Goal: Navigation & Orientation: Find specific page/section

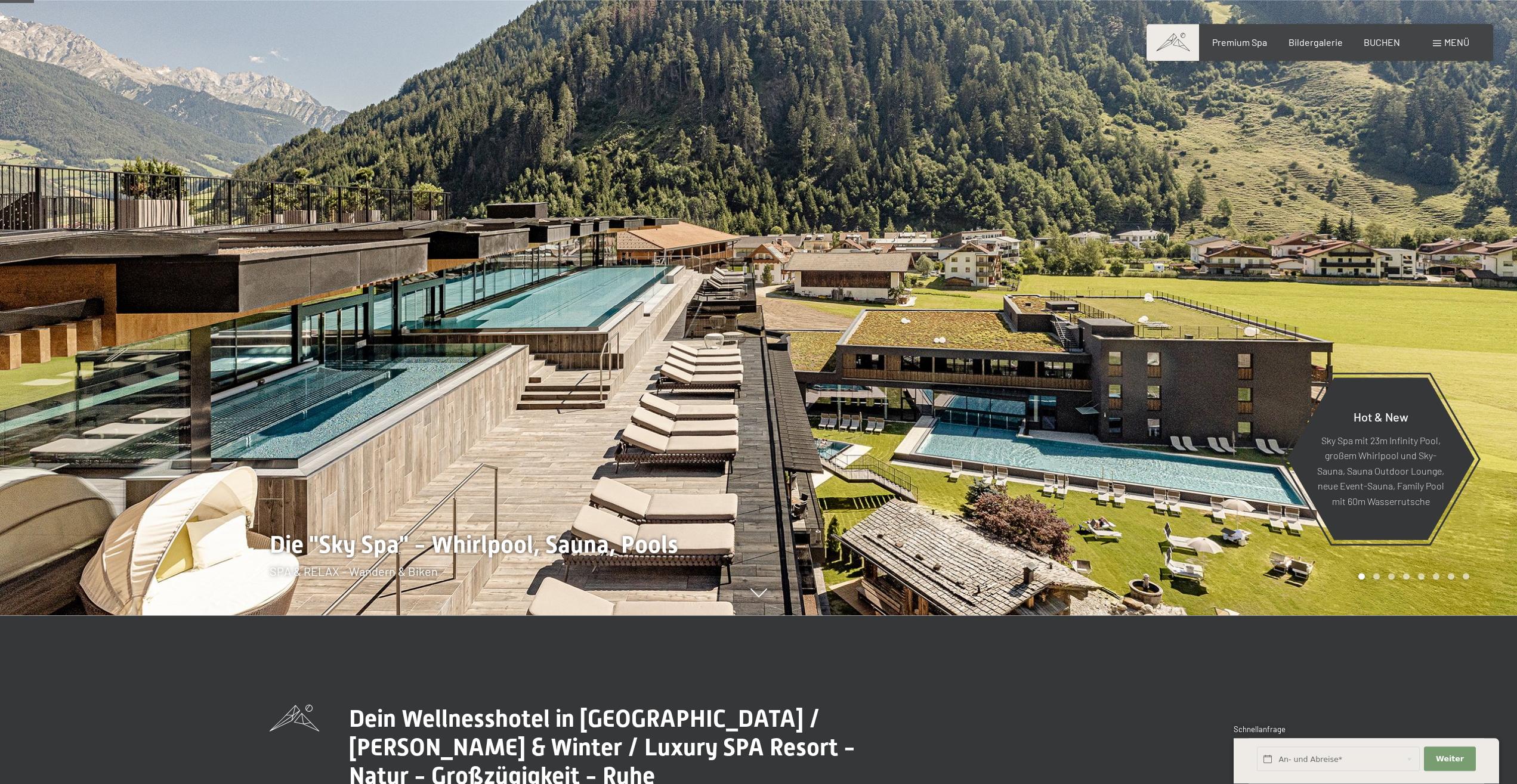
scroll to position [182, 0]
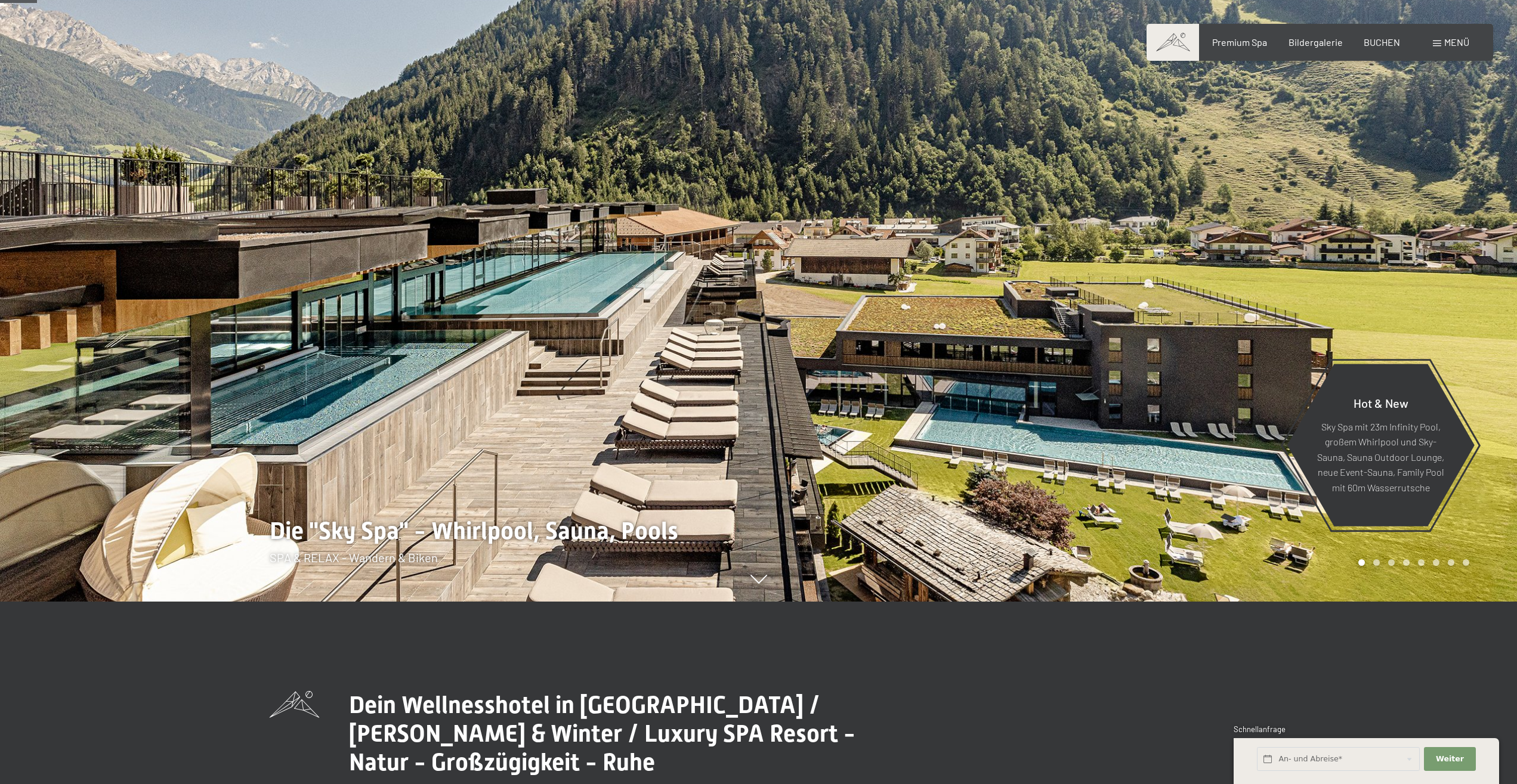
click at [762, 321] on div at bounding box center [1138, 209] width 759 height 784
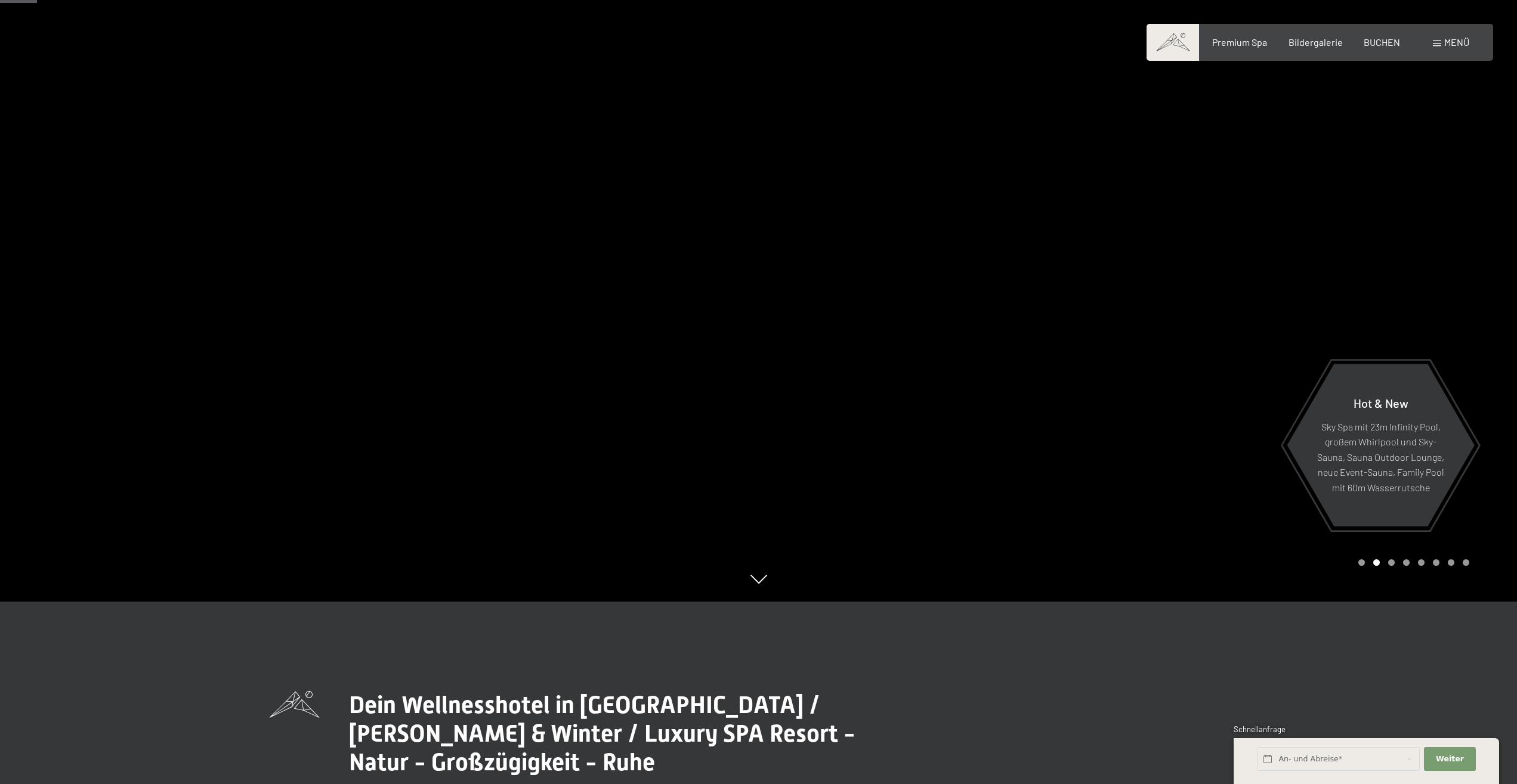
click at [655, 292] on div at bounding box center [379, 209] width 759 height 784
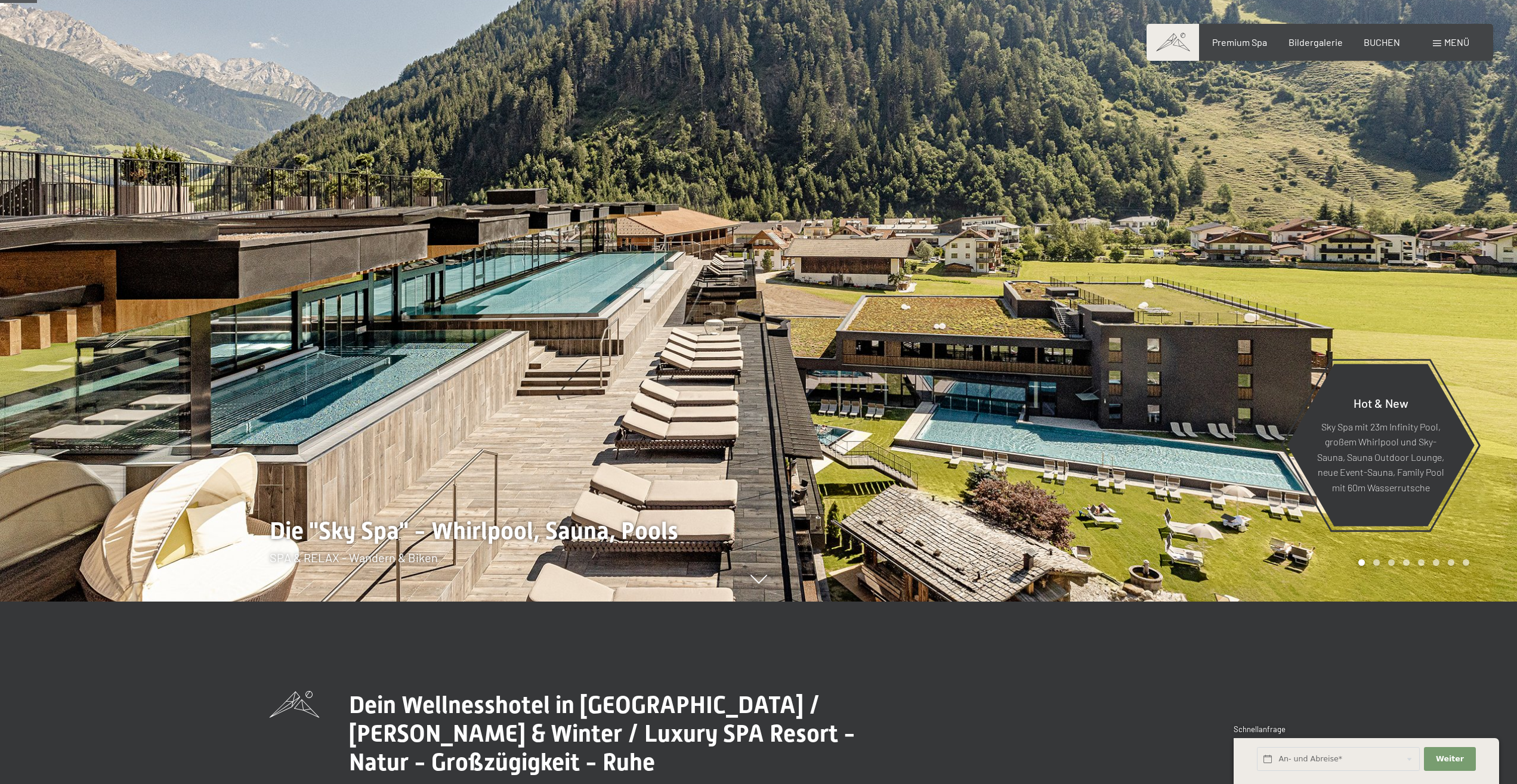
click at [655, 292] on div at bounding box center [379, 209] width 759 height 784
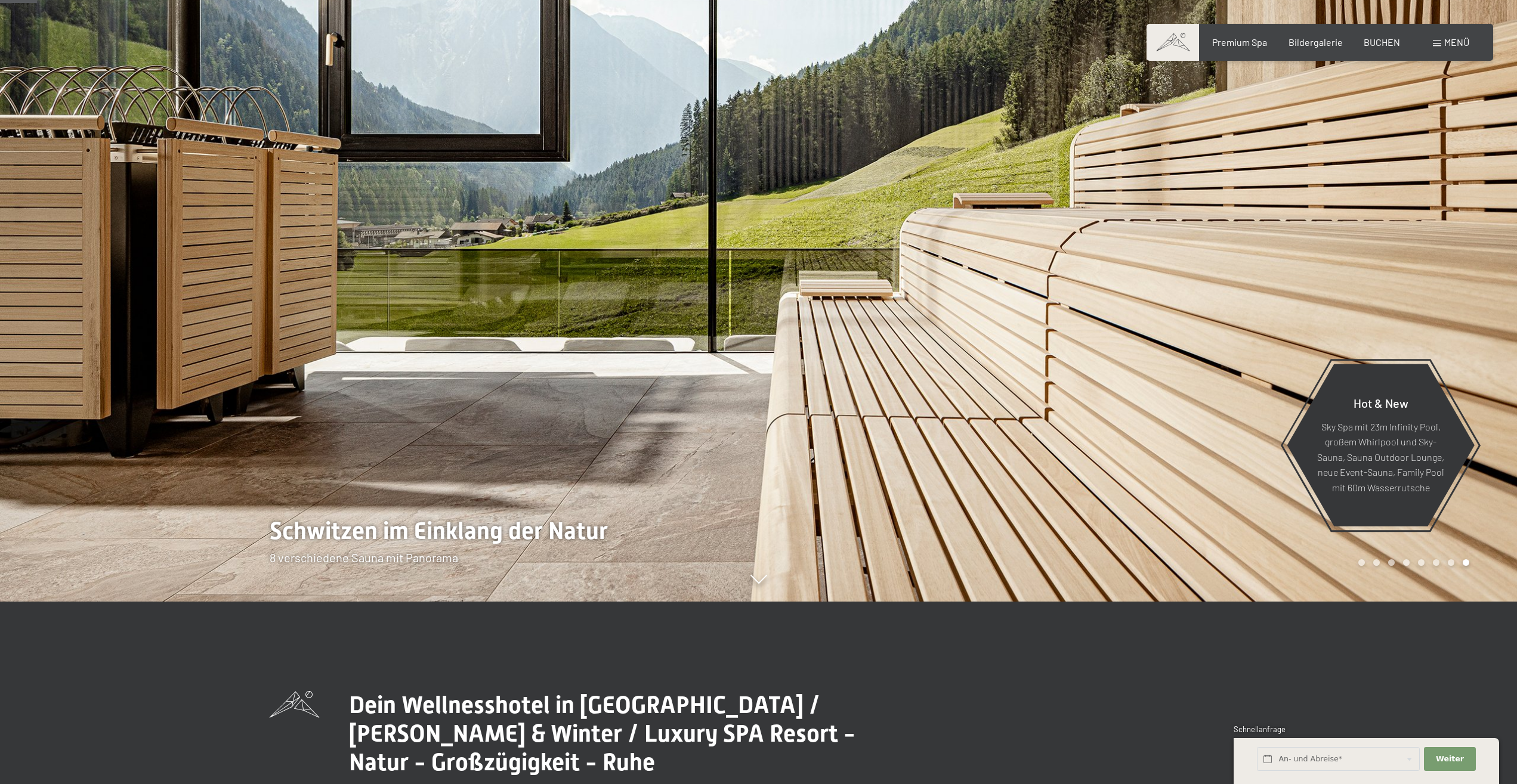
click at [655, 292] on div at bounding box center [379, 209] width 759 height 784
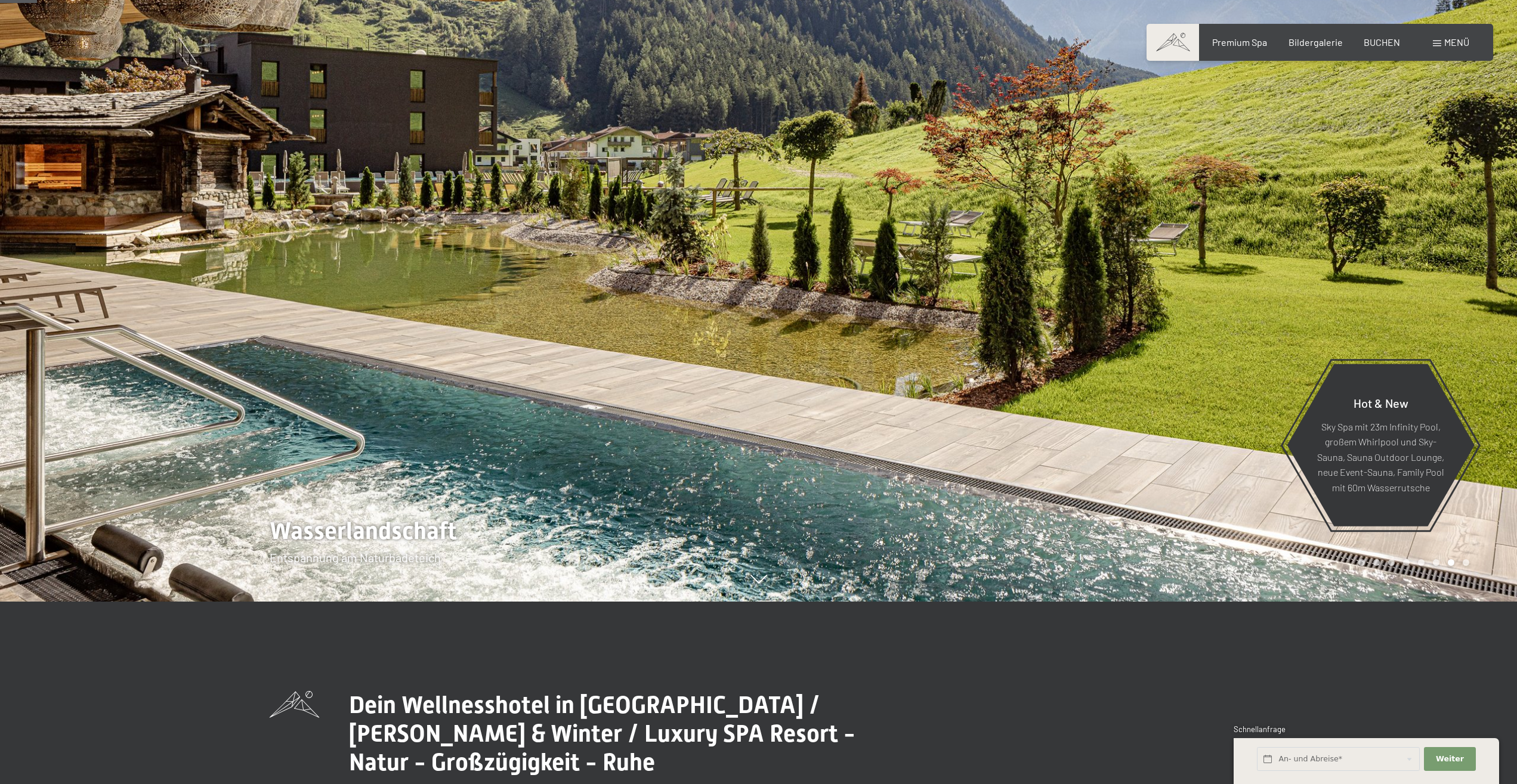
click at [655, 292] on div at bounding box center [379, 209] width 759 height 784
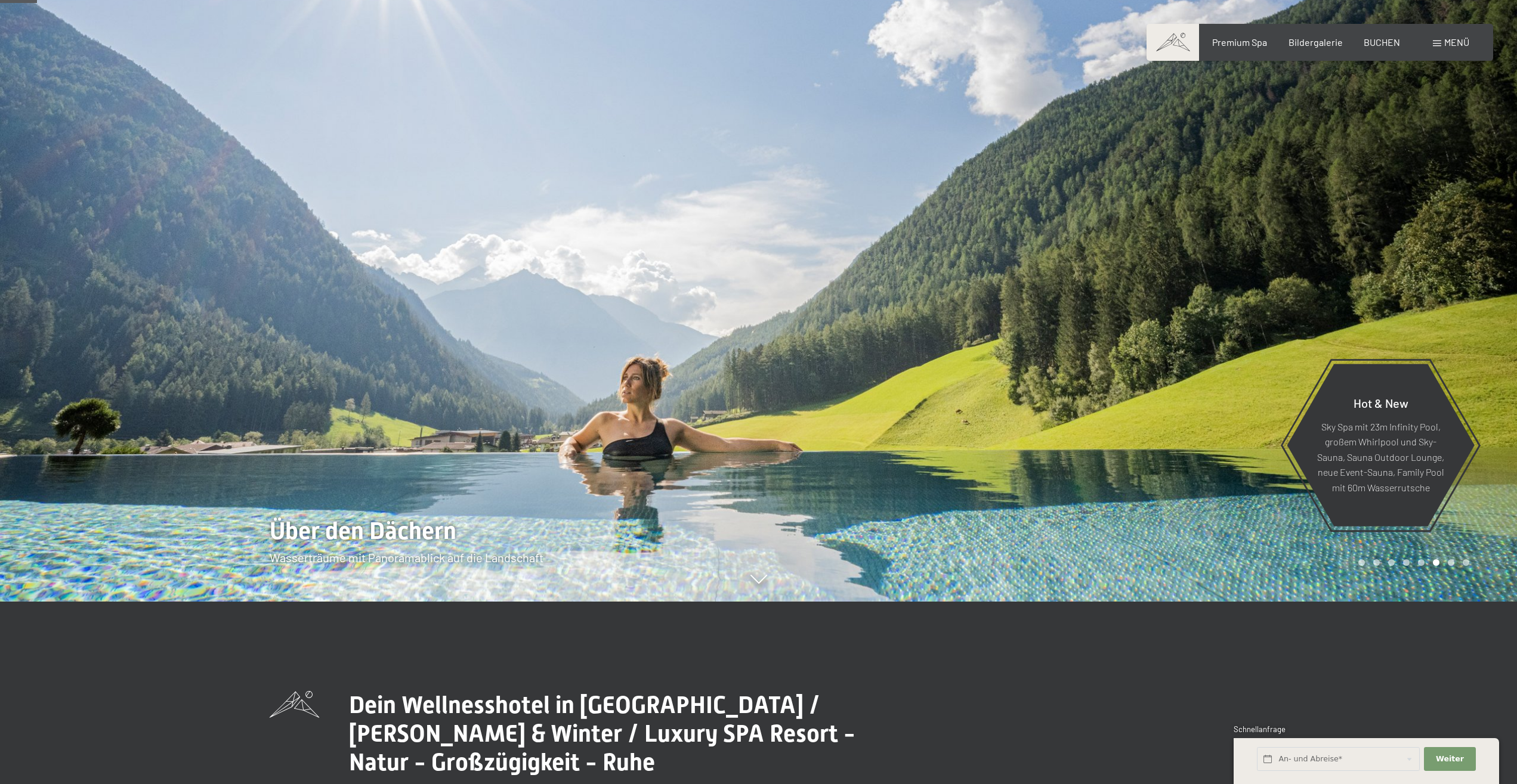
click at [655, 292] on div at bounding box center [379, 209] width 759 height 784
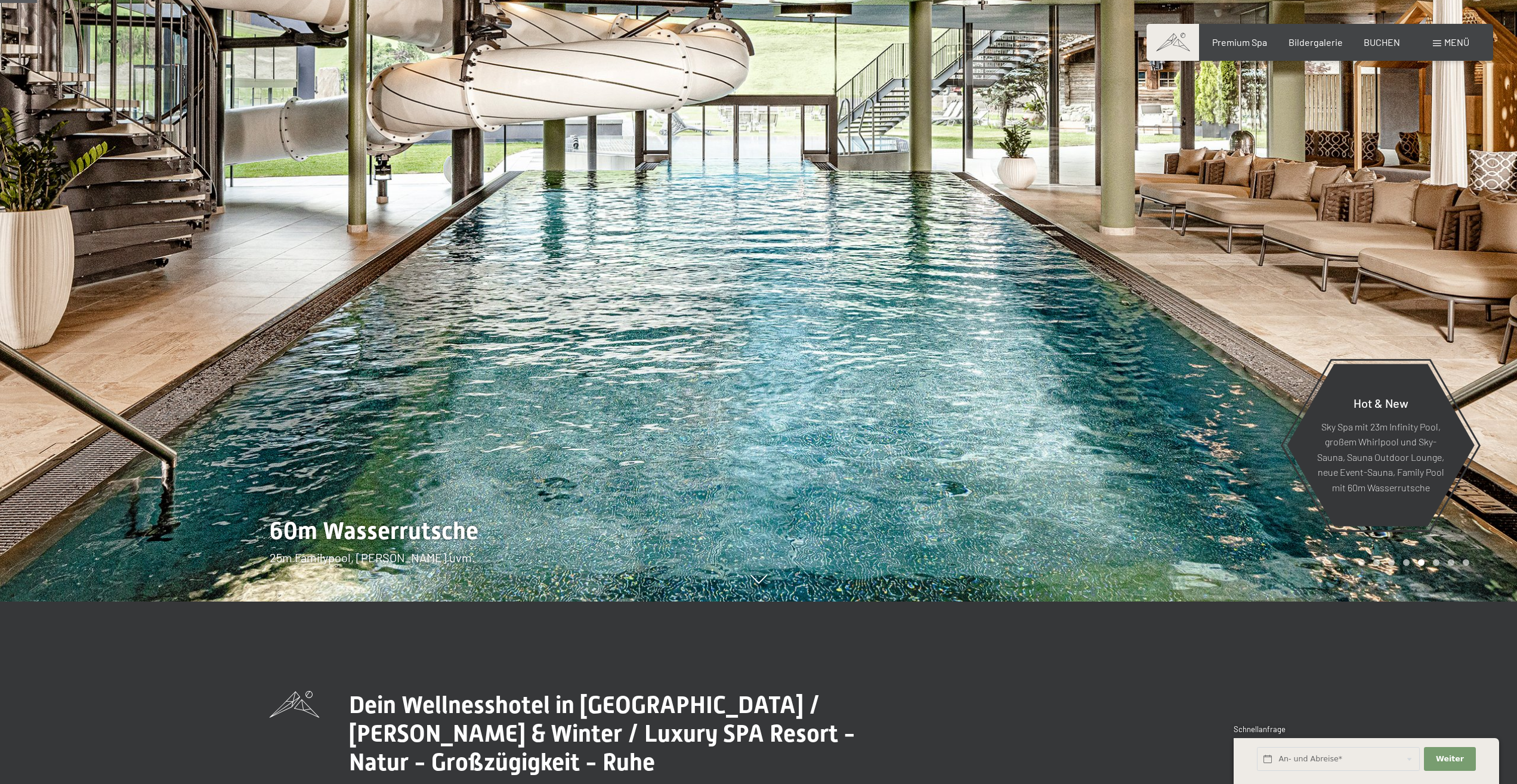
click at [655, 292] on div at bounding box center [379, 209] width 759 height 784
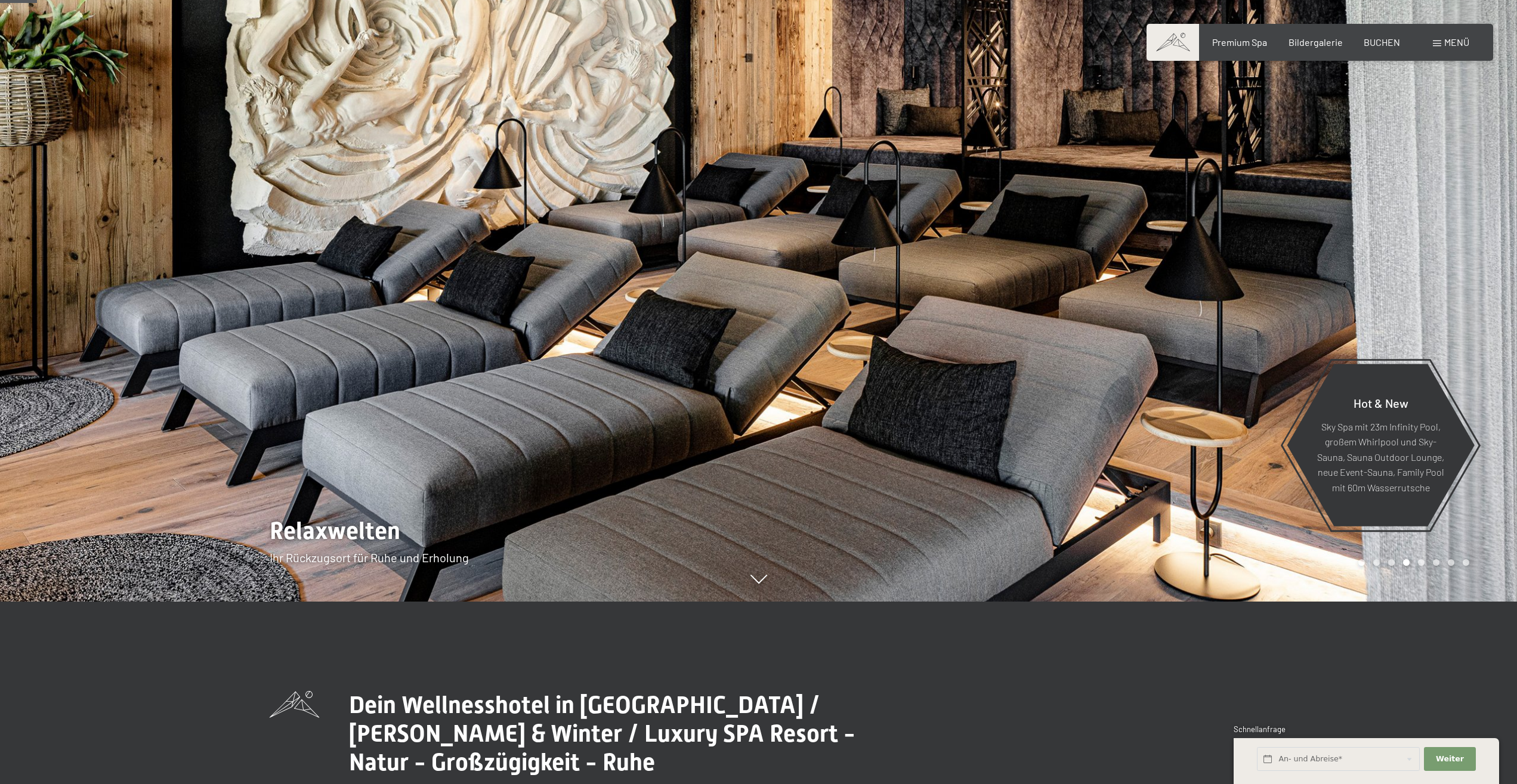
click at [655, 292] on div at bounding box center [379, 209] width 759 height 784
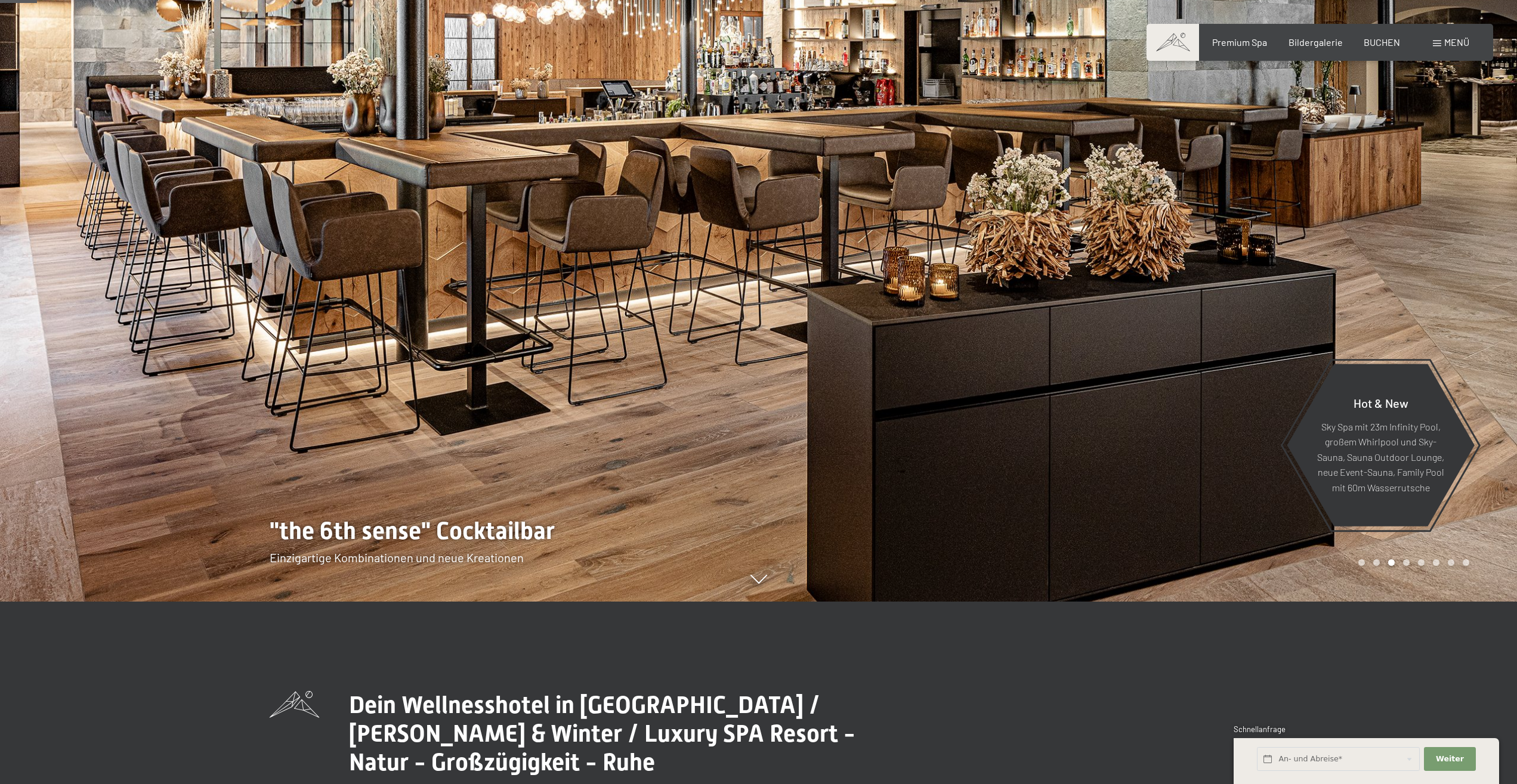
click at [655, 292] on div at bounding box center [379, 209] width 759 height 784
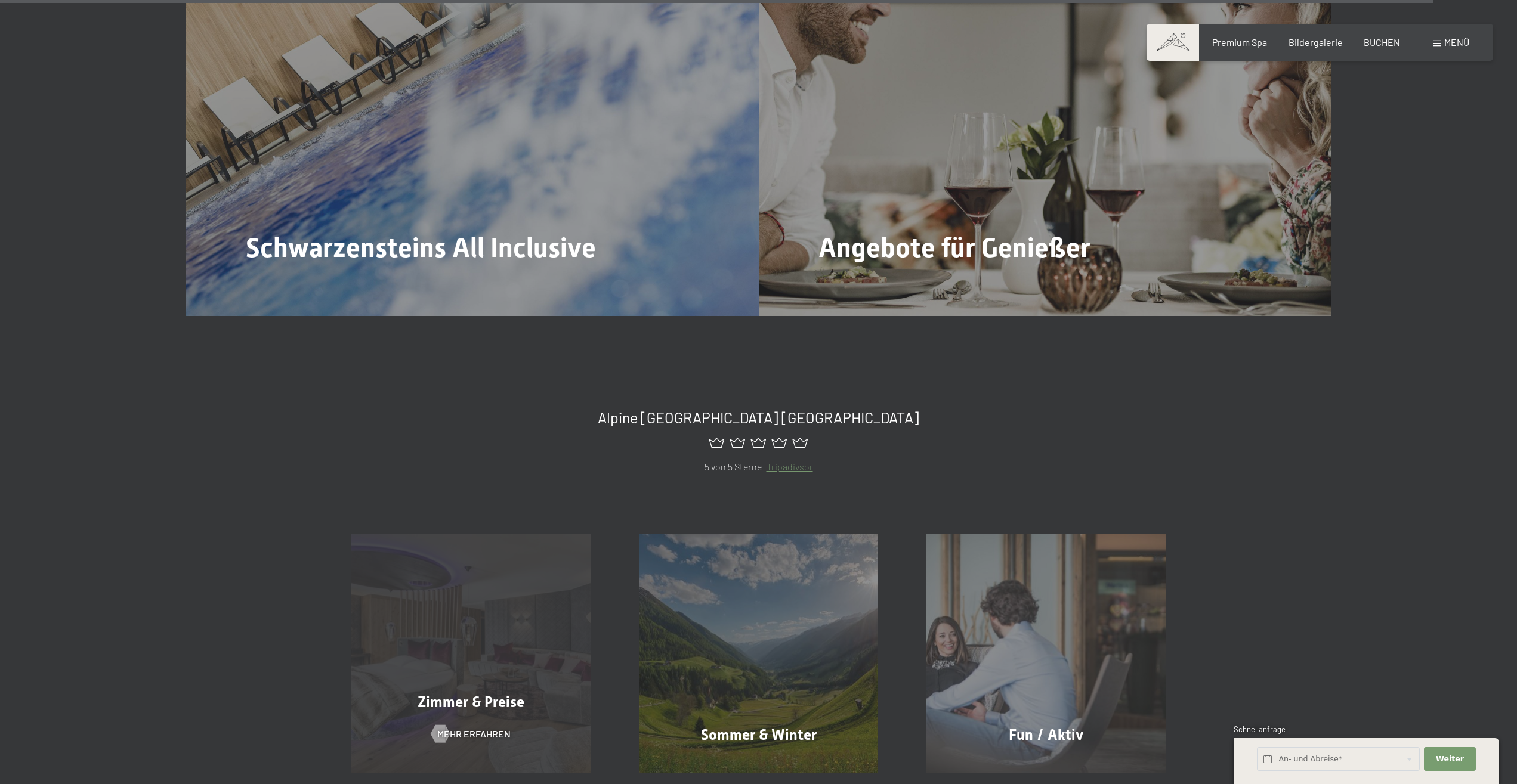
scroll to position [6811, 0]
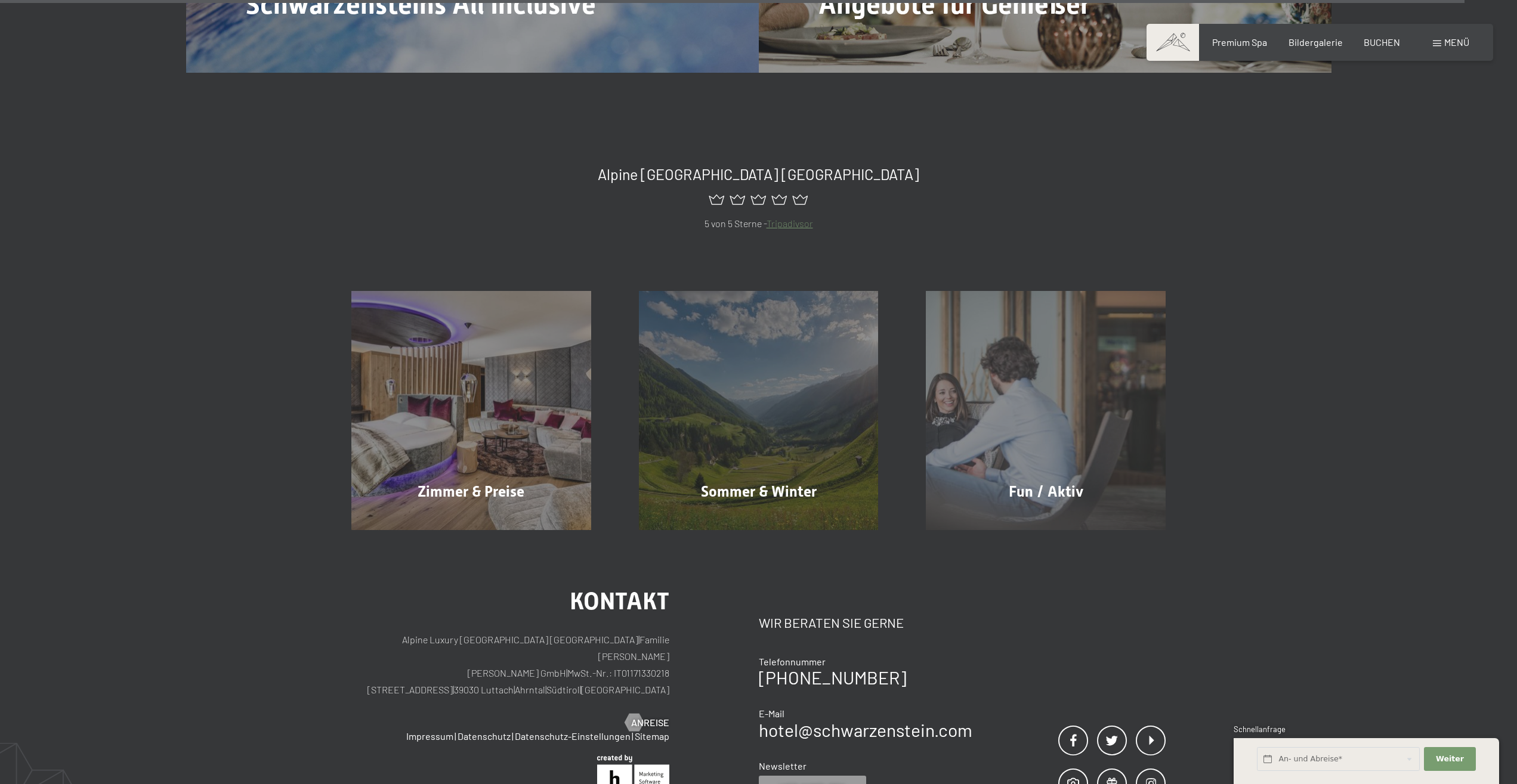
click at [1454, 47] on span "Menü" at bounding box center [1456, 42] width 25 height 11
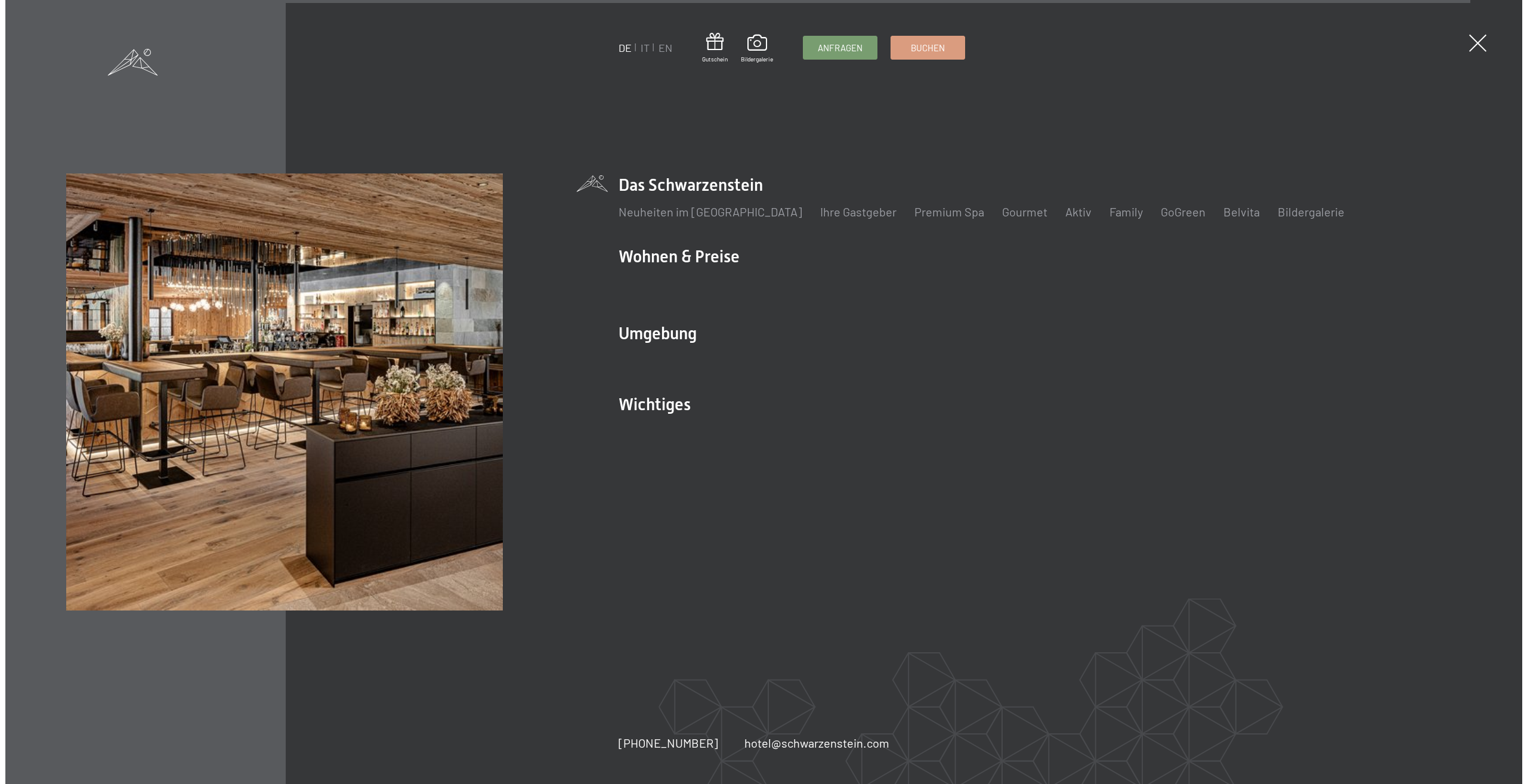
scroll to position [6836, 0]
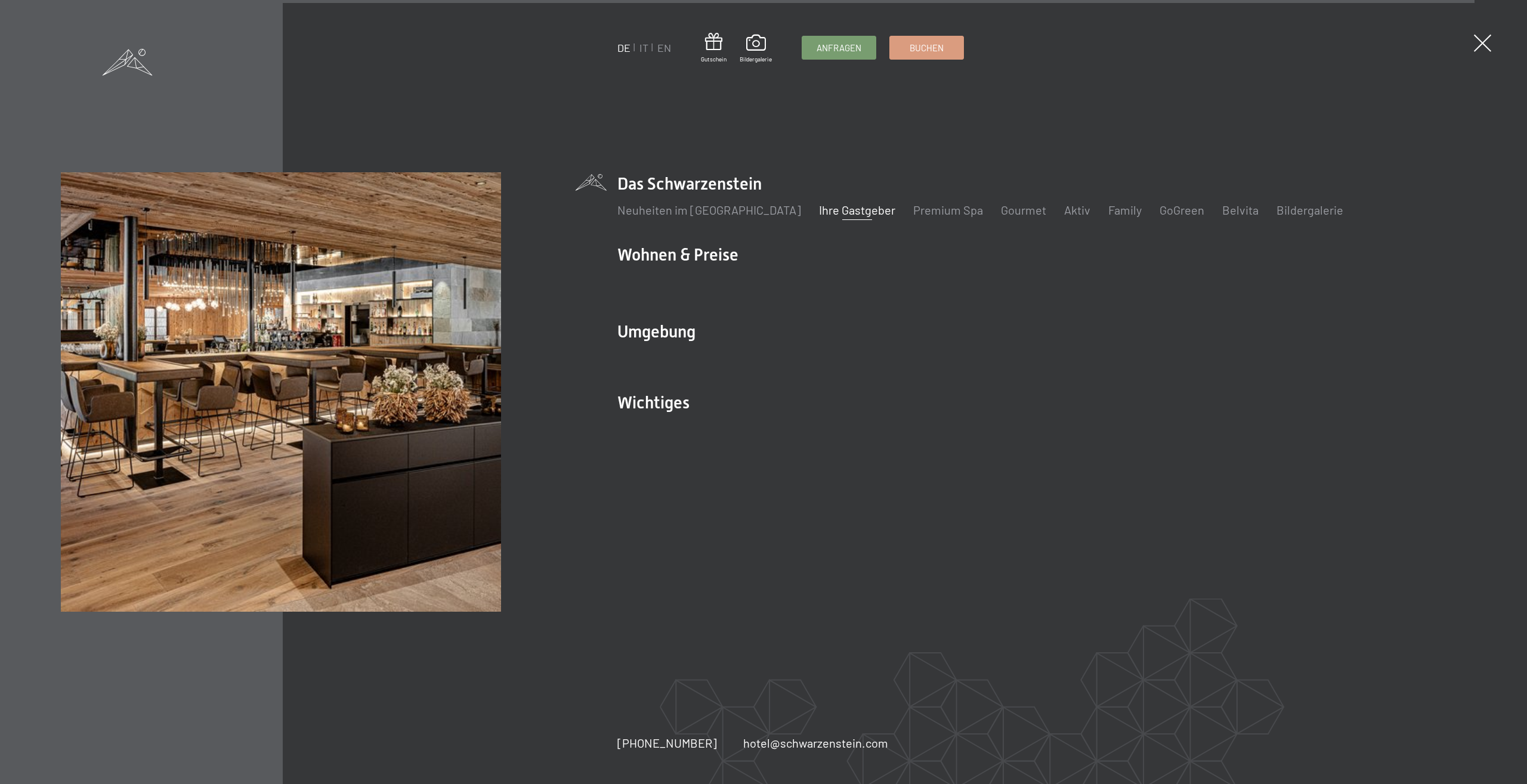
click at [847, 213] on link "Ihre Gastgeber" at bounding box center [857, 209] width 76 height 14
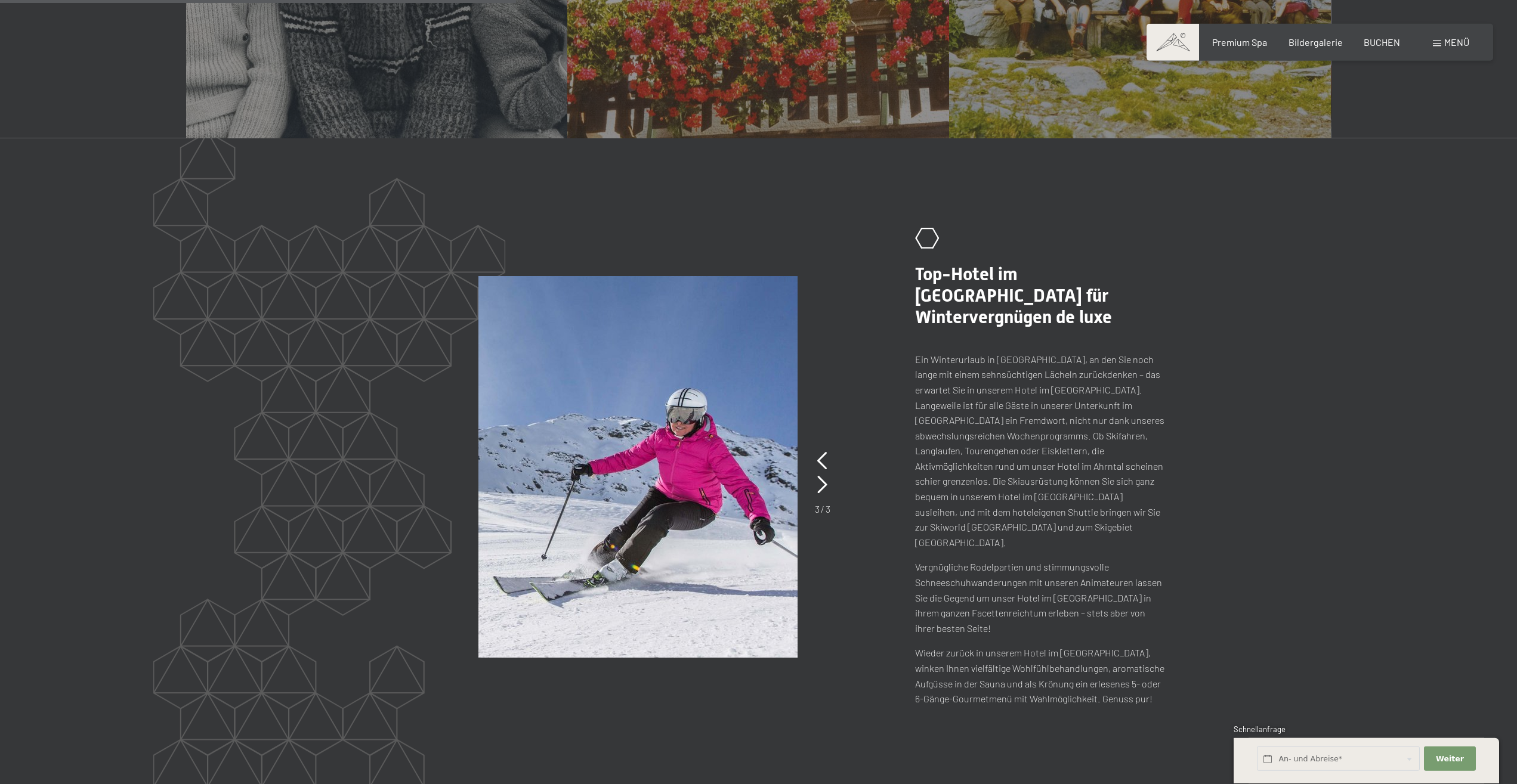
scroll to position [1459, 0]
click at [819, 475] on icon at bounding box center [822, 484] width 10 height 18
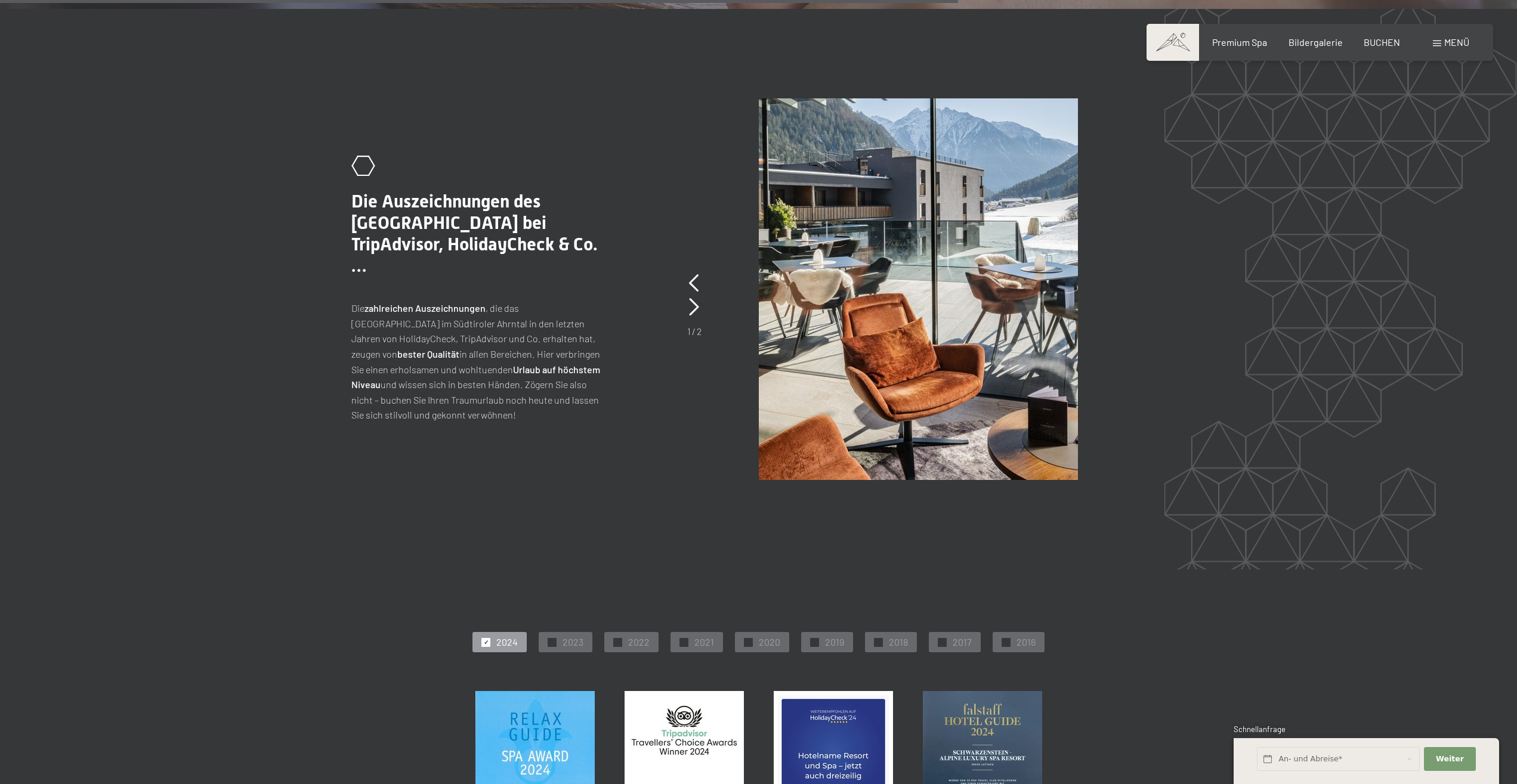
scroll to position [3040, 0]
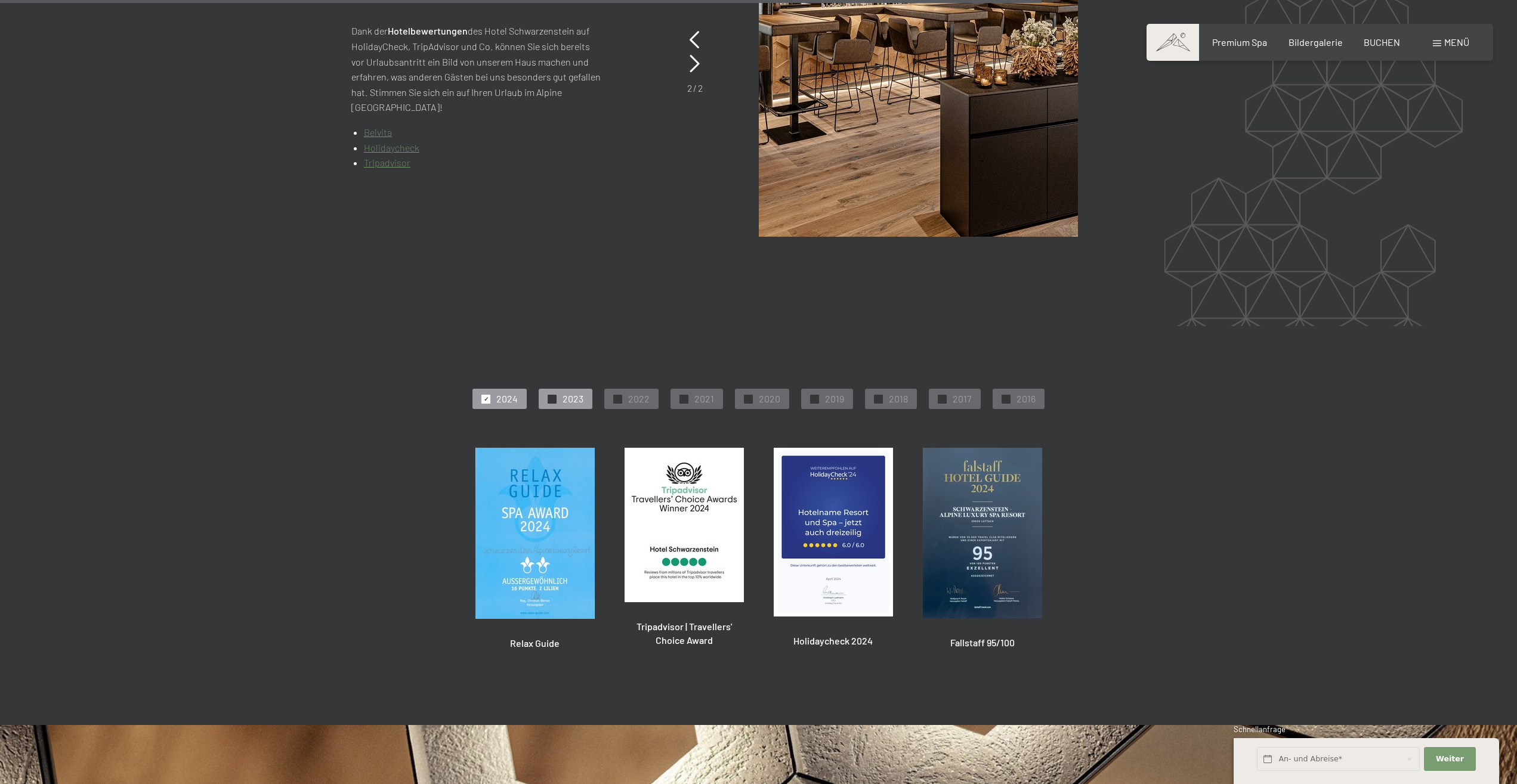
click at [572, 400] on span "2023" at bounding box center [572, 399] width 21 height 13
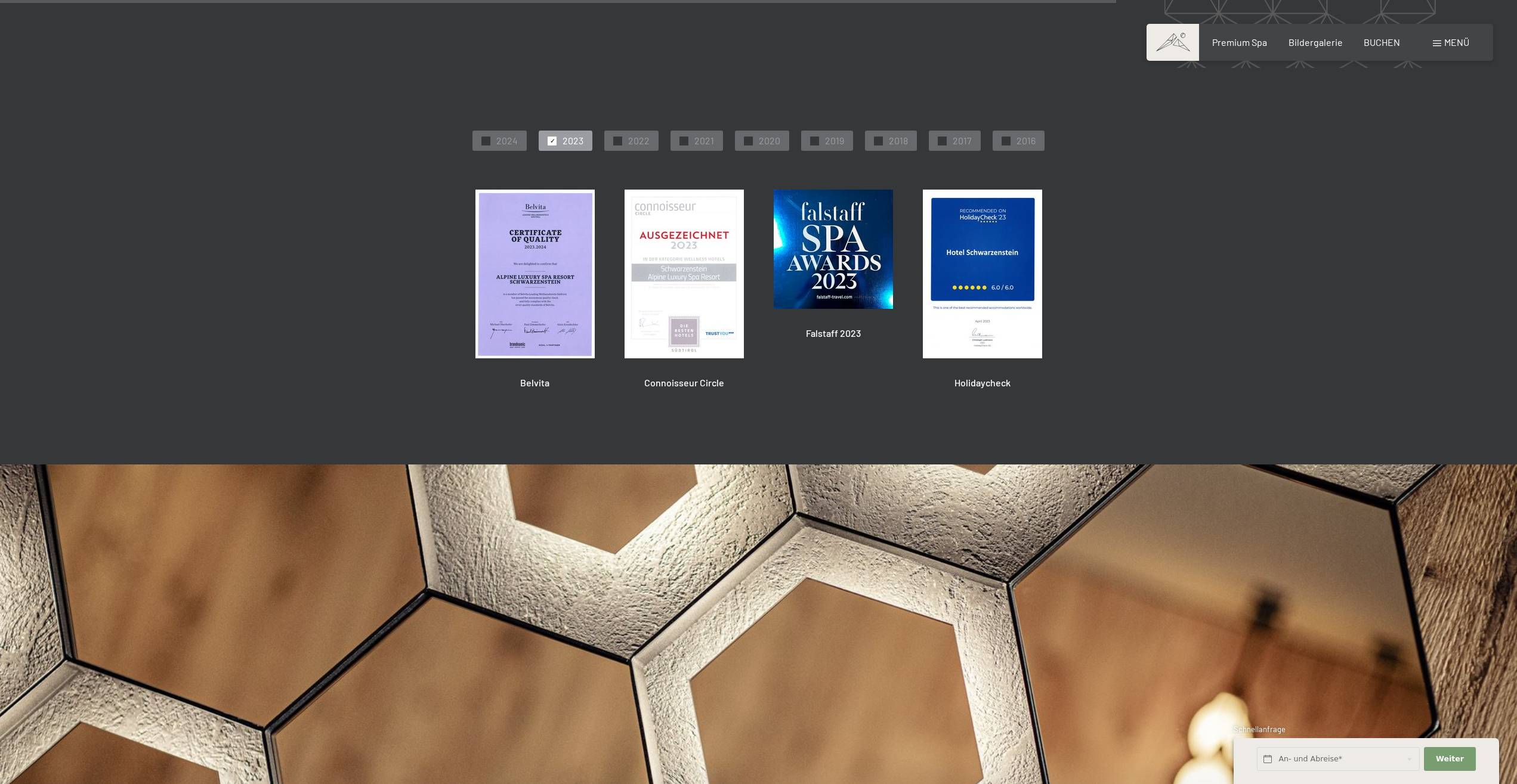
scroll to position [3343, 0]
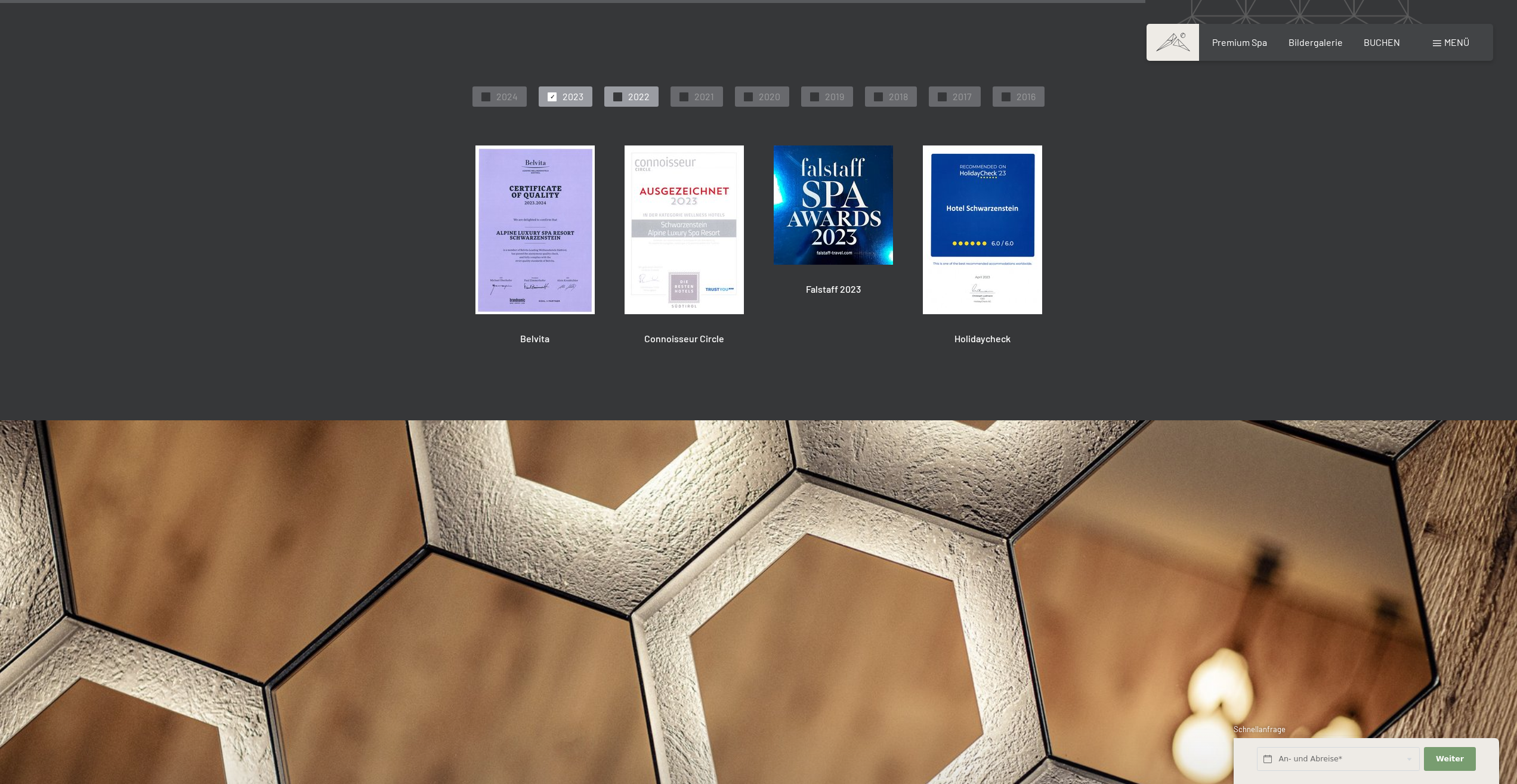
click at [647, 89] on div "✓ 2022" at bounding box center [631, 97] width 54 height 20
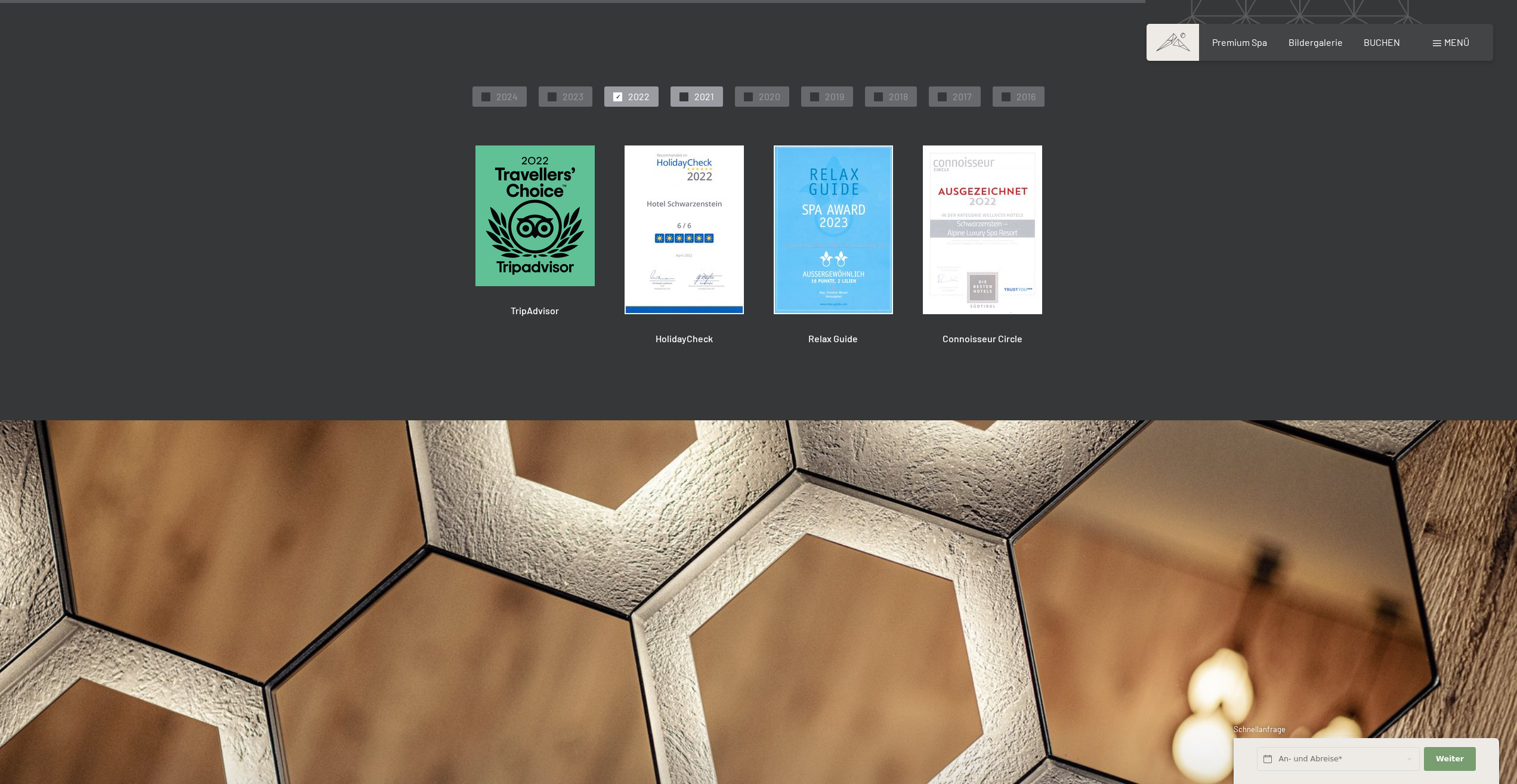
click at [685, 95] on span "✓" at bounding box center [684, 97] width 5 height 8
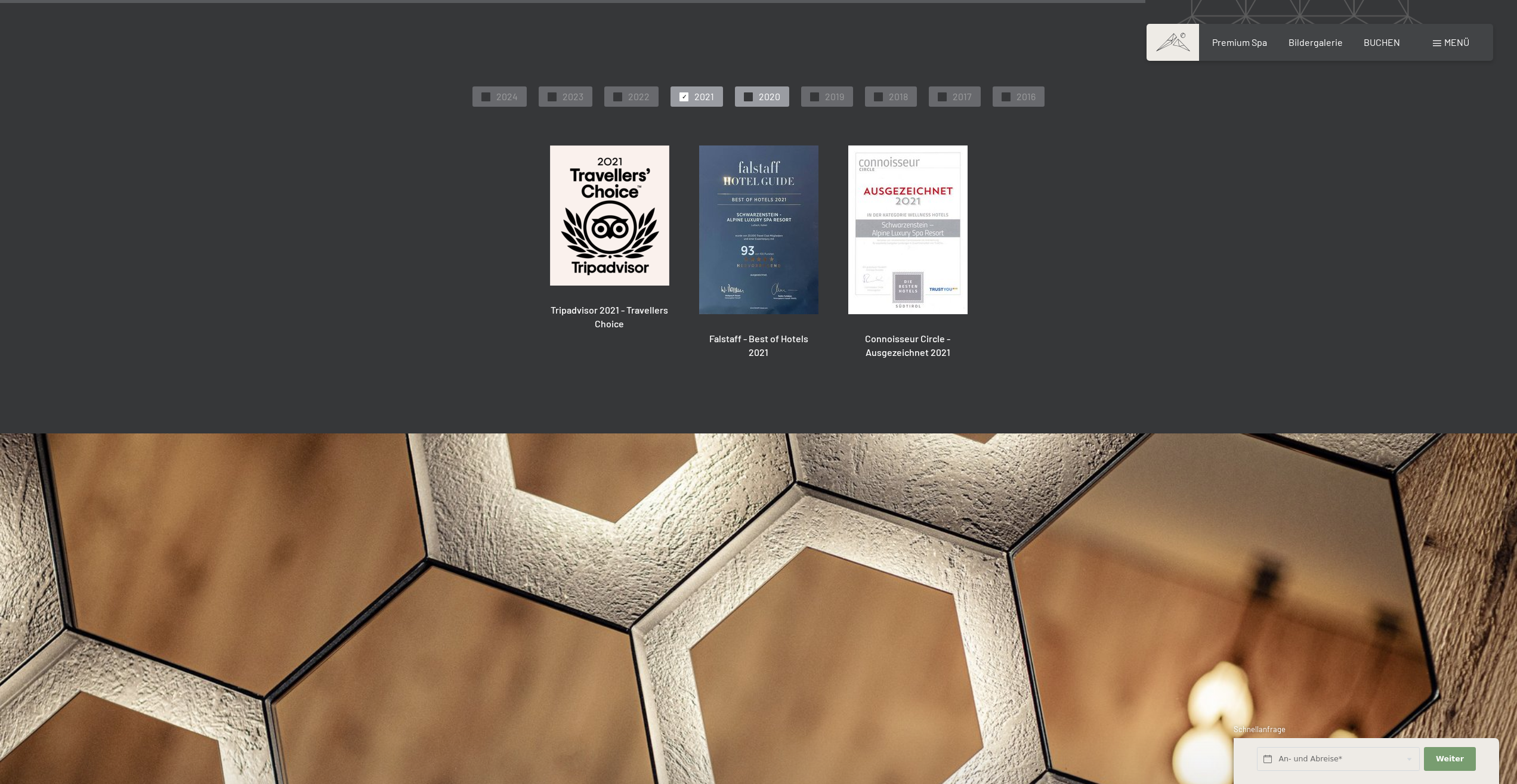
drag, startPoint x: 764, startPoint y: 95, endPoint x: 785, endPoint y: 99, distance: 21.4
click at [765, 95] on span "2020" at bounding box center [770, 97] width 21 height 13
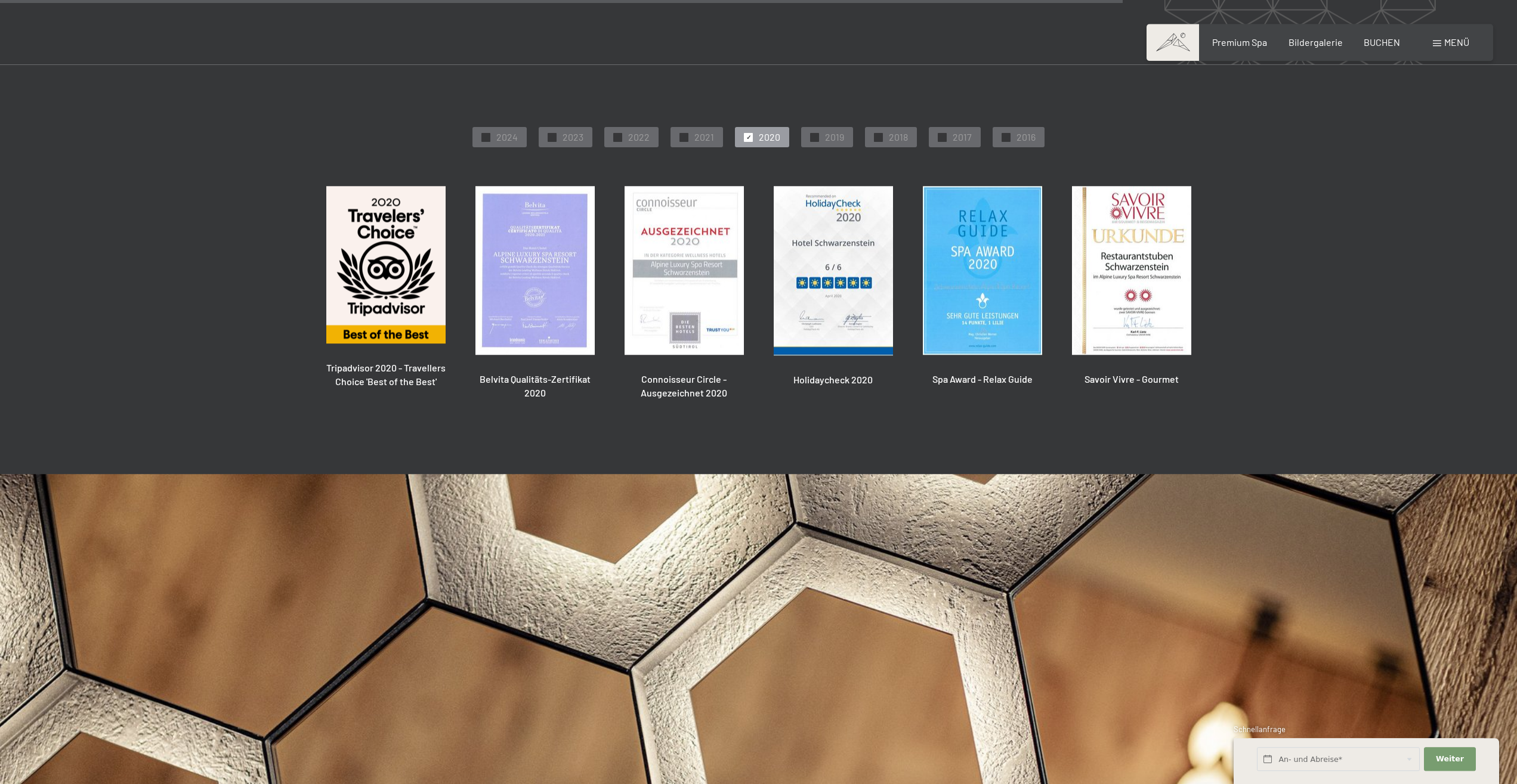
scroll to position [3282, 0]
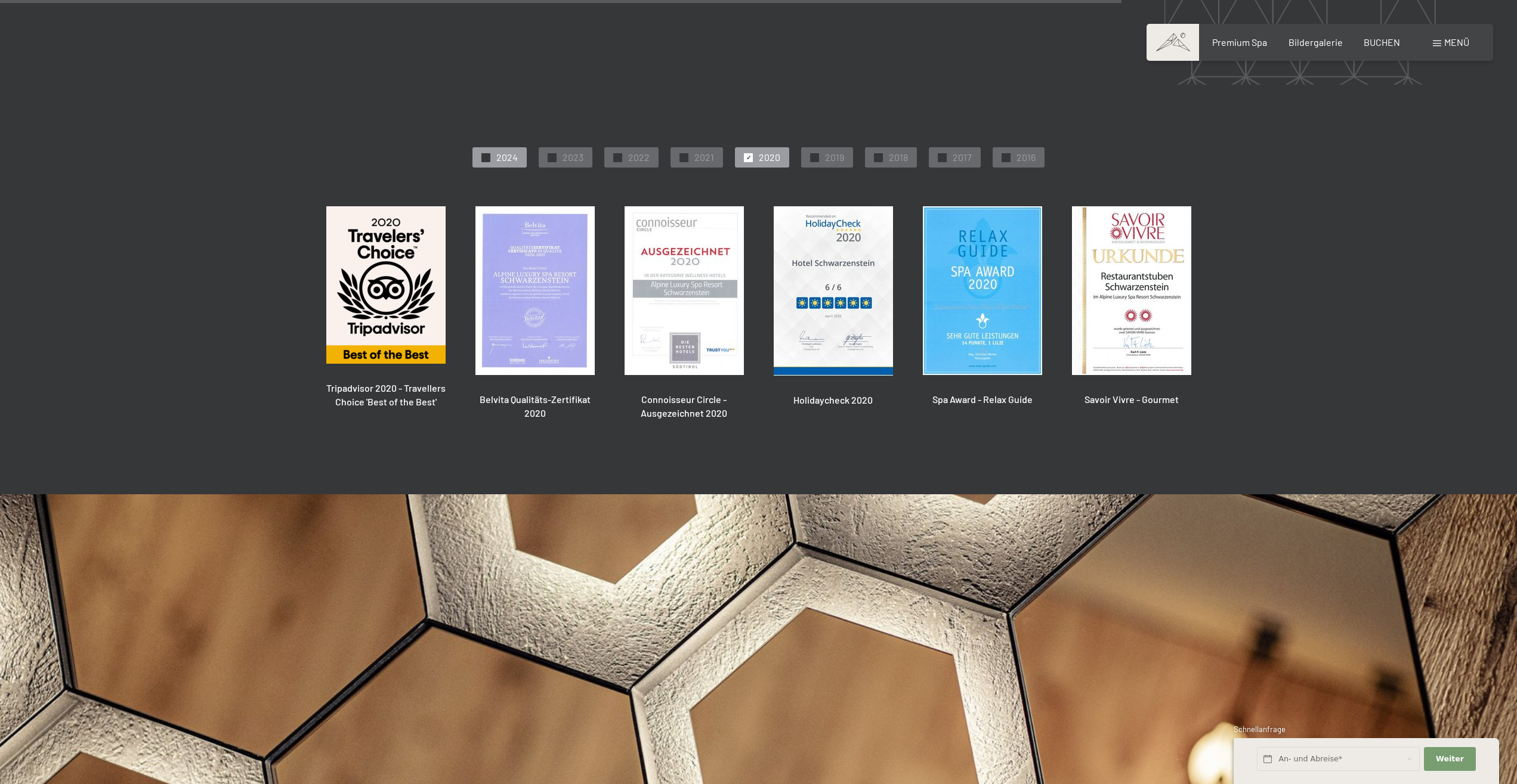
click at [517, 158] on span "2024" at bounding box center [507, 158] width 21 height 13
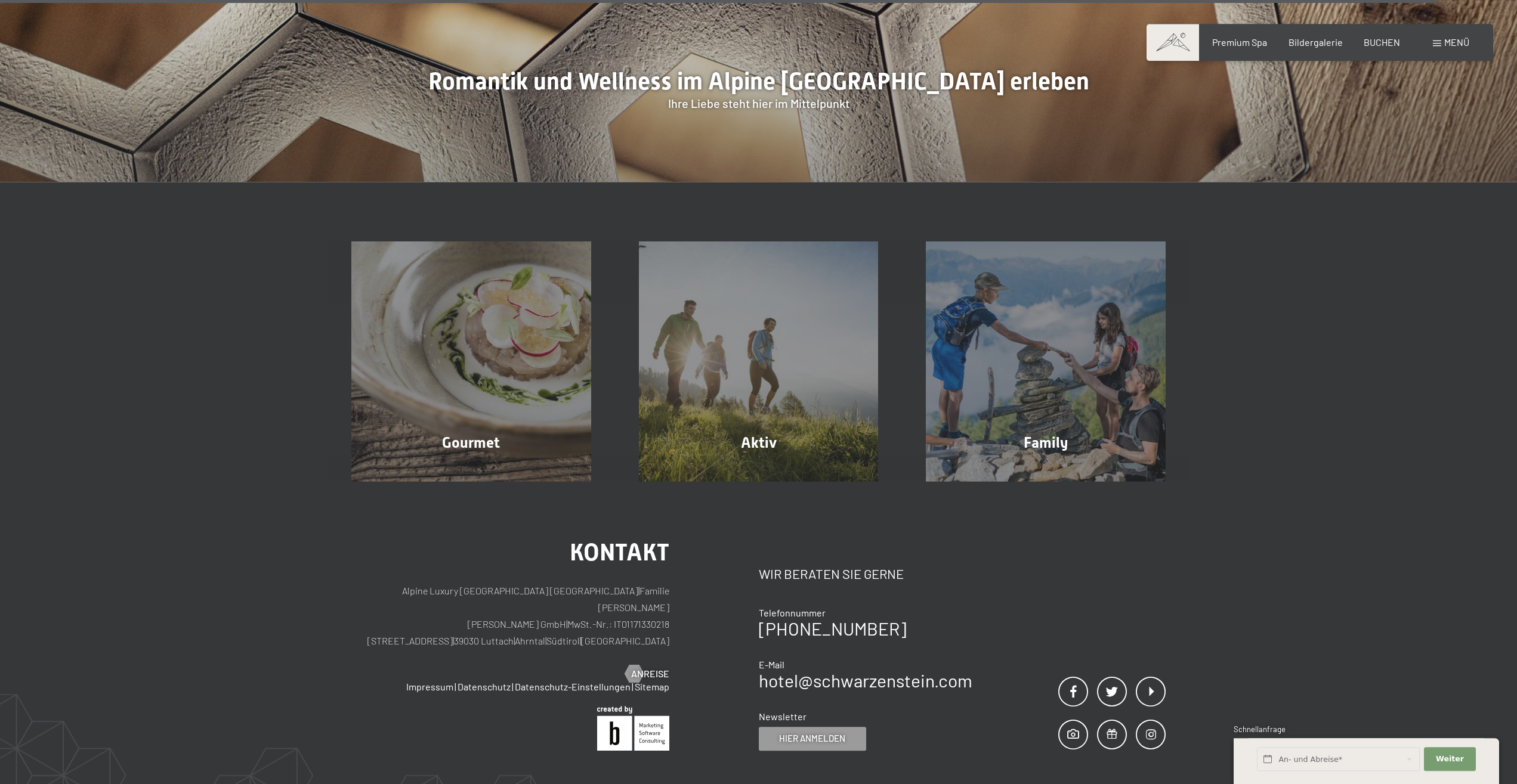
scroll to position [4255, 0]
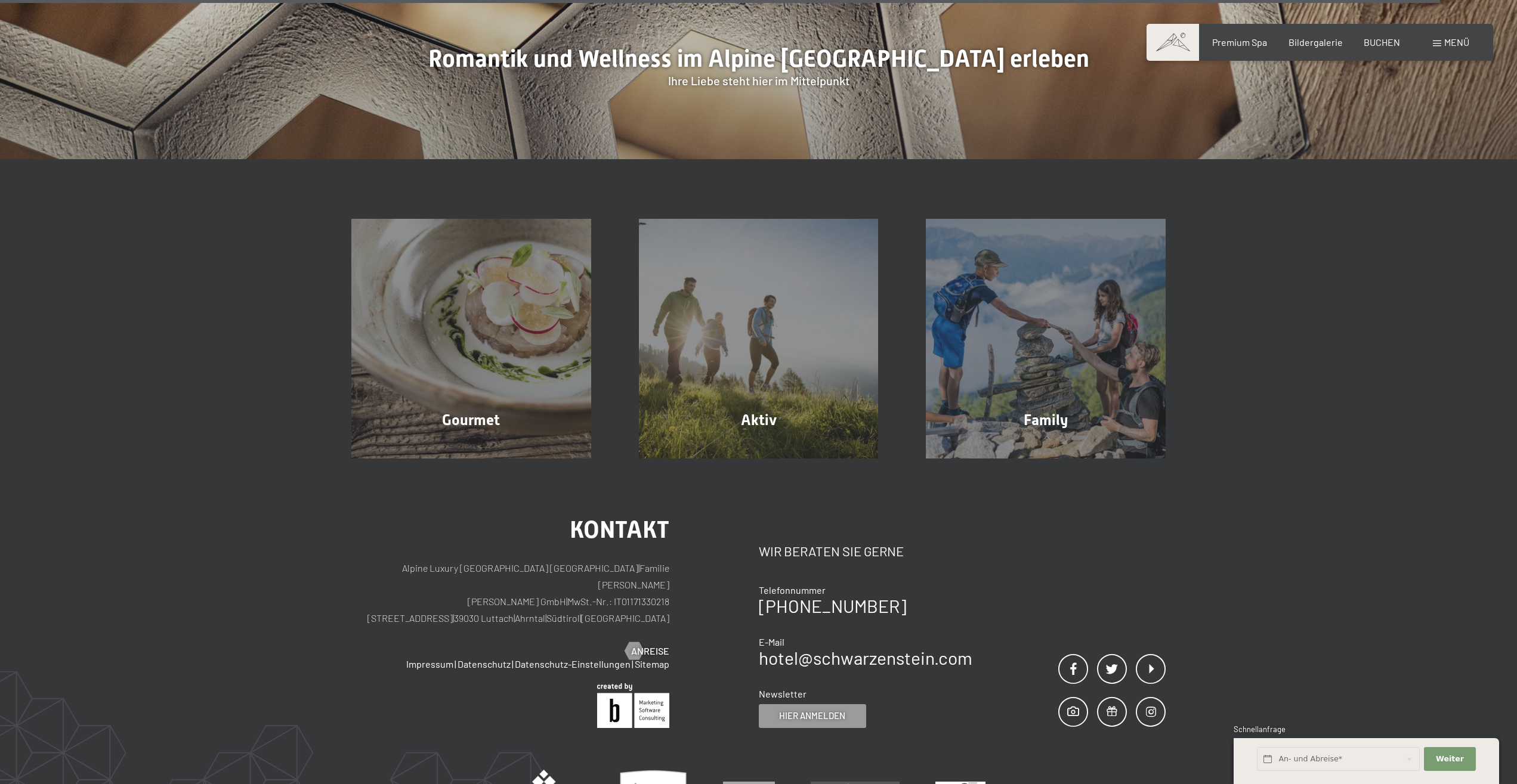
click at [1514, 706] on div "Kontakt Alpine Luxury SPA Resort SCHWARZENSTEIN | Familie Zimmerhofer Otmar Zim…" at bounding box center [758, 685] width 1517 height 454
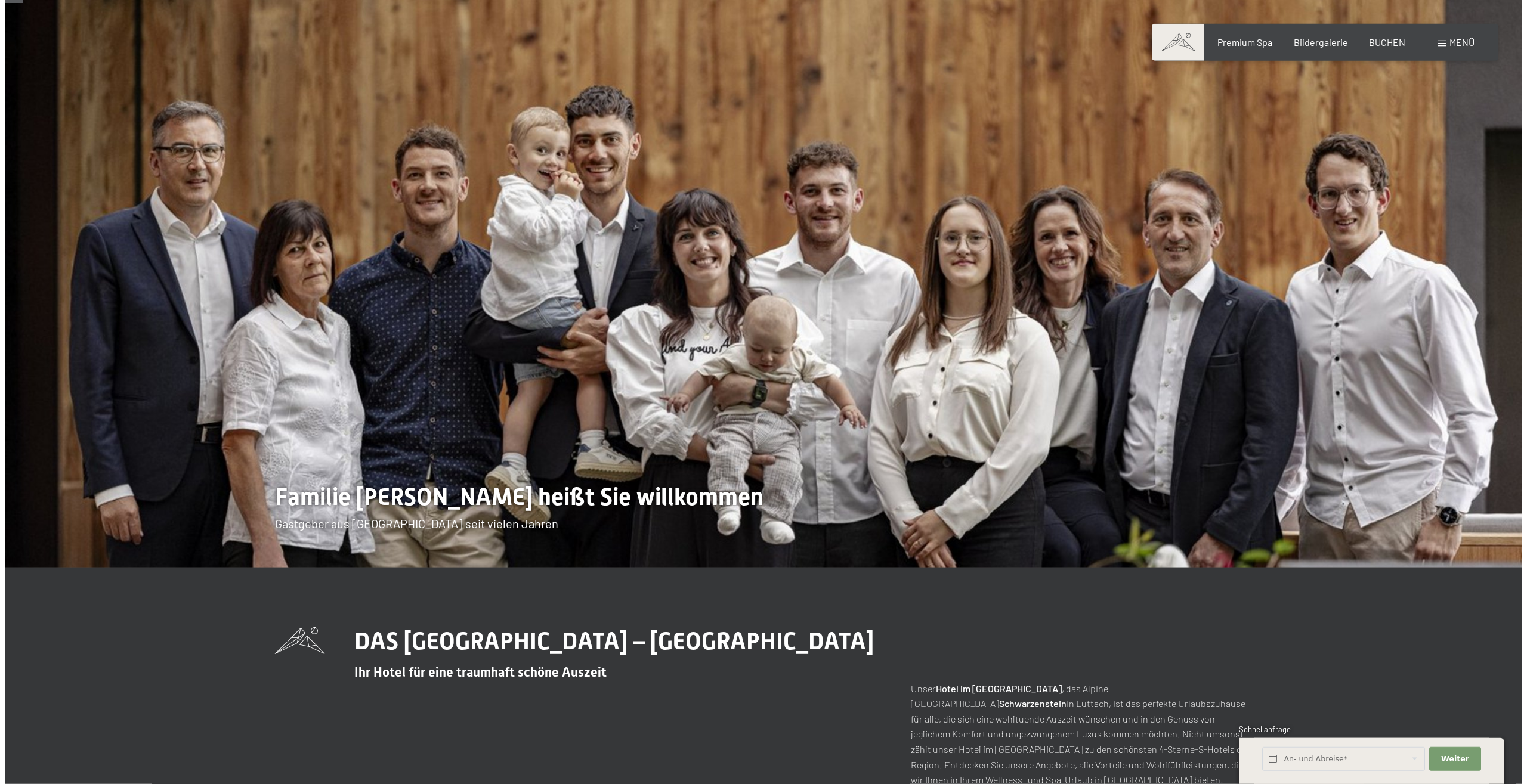
scroll to position [0, 0]
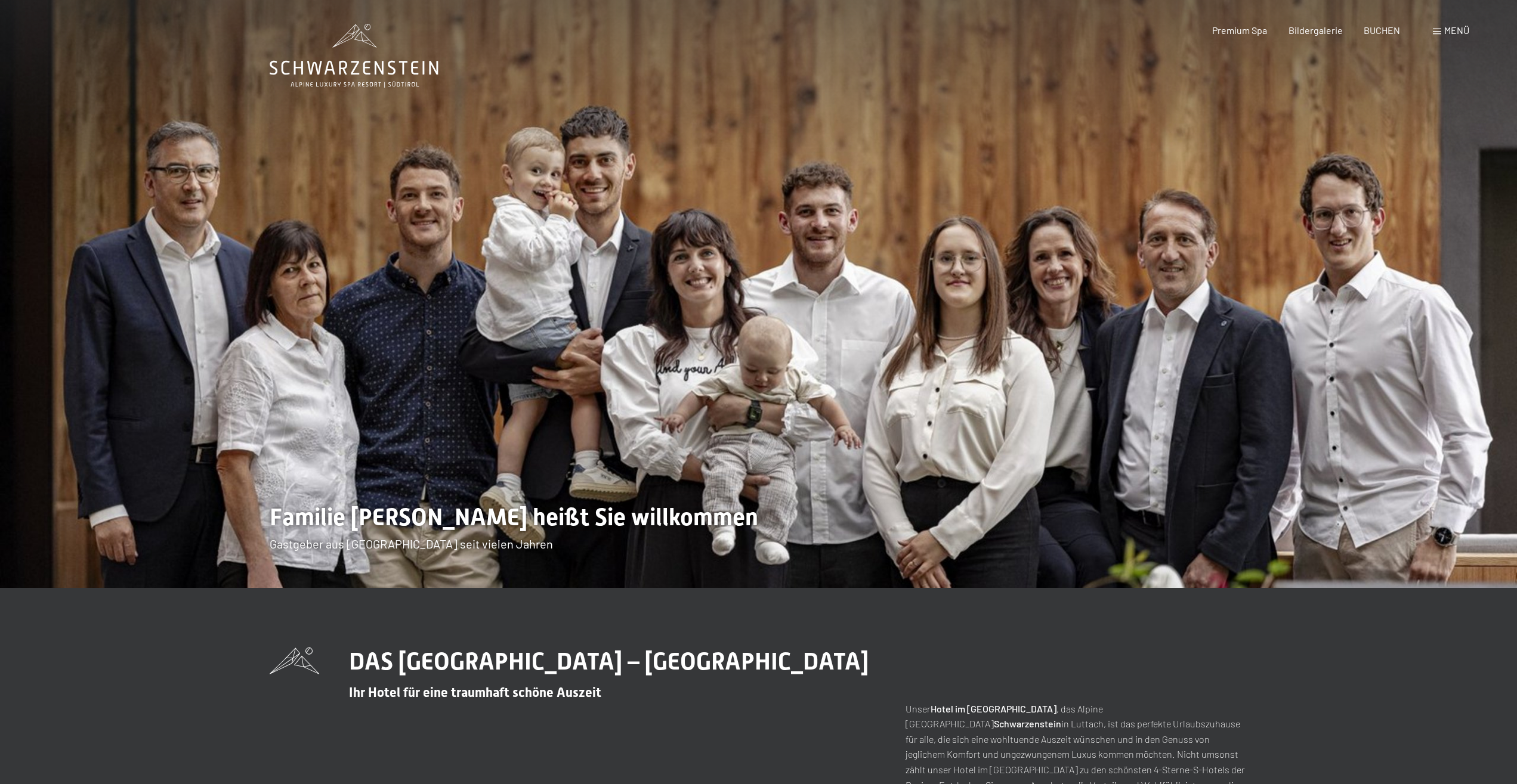
click at [1448, 31] on span "Menü" at bounding box center [1456, 30] width 25 height 11
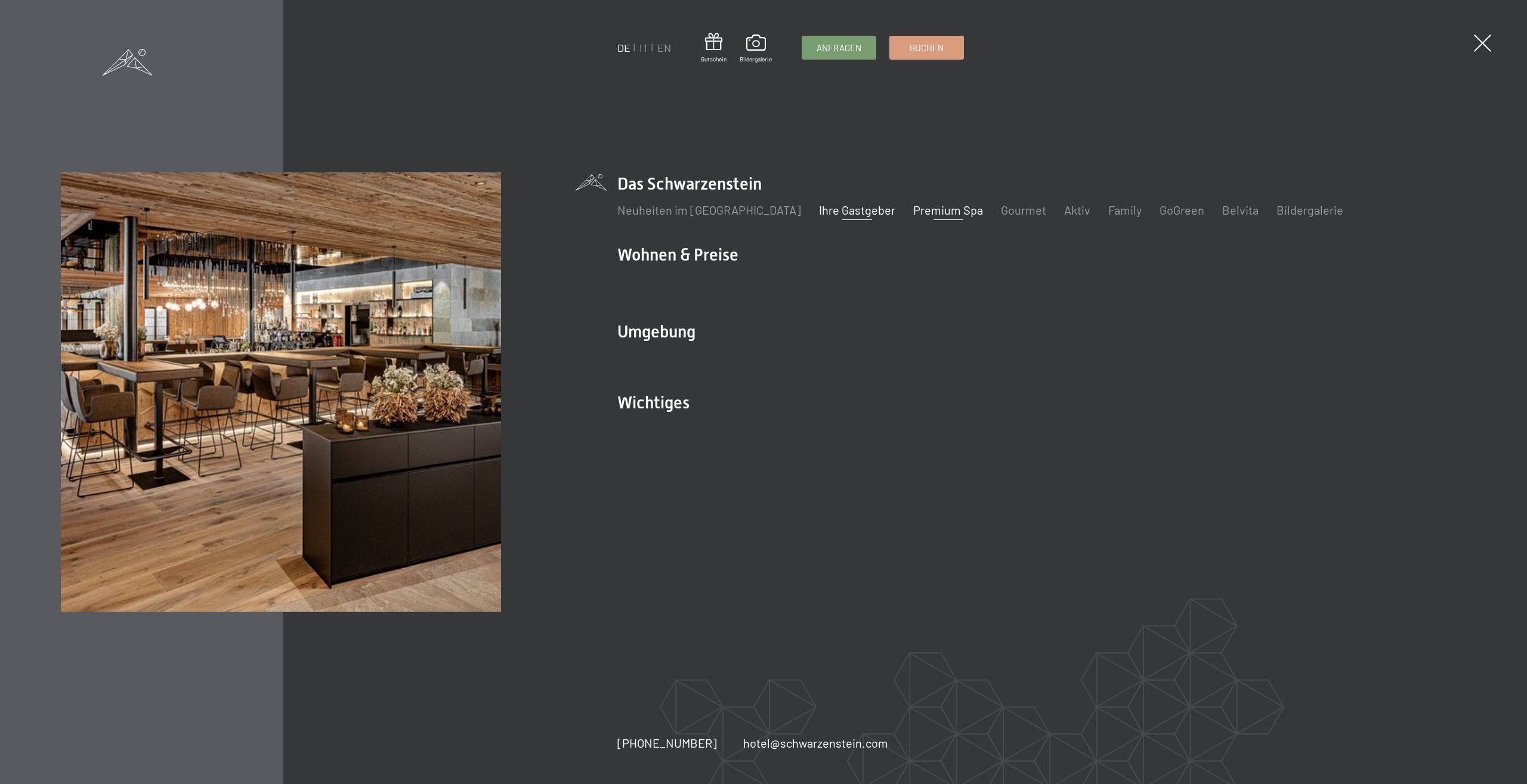
click at [913, 213] on link "Premium Spa" at bounding box center [948, 209] width 70 height 14
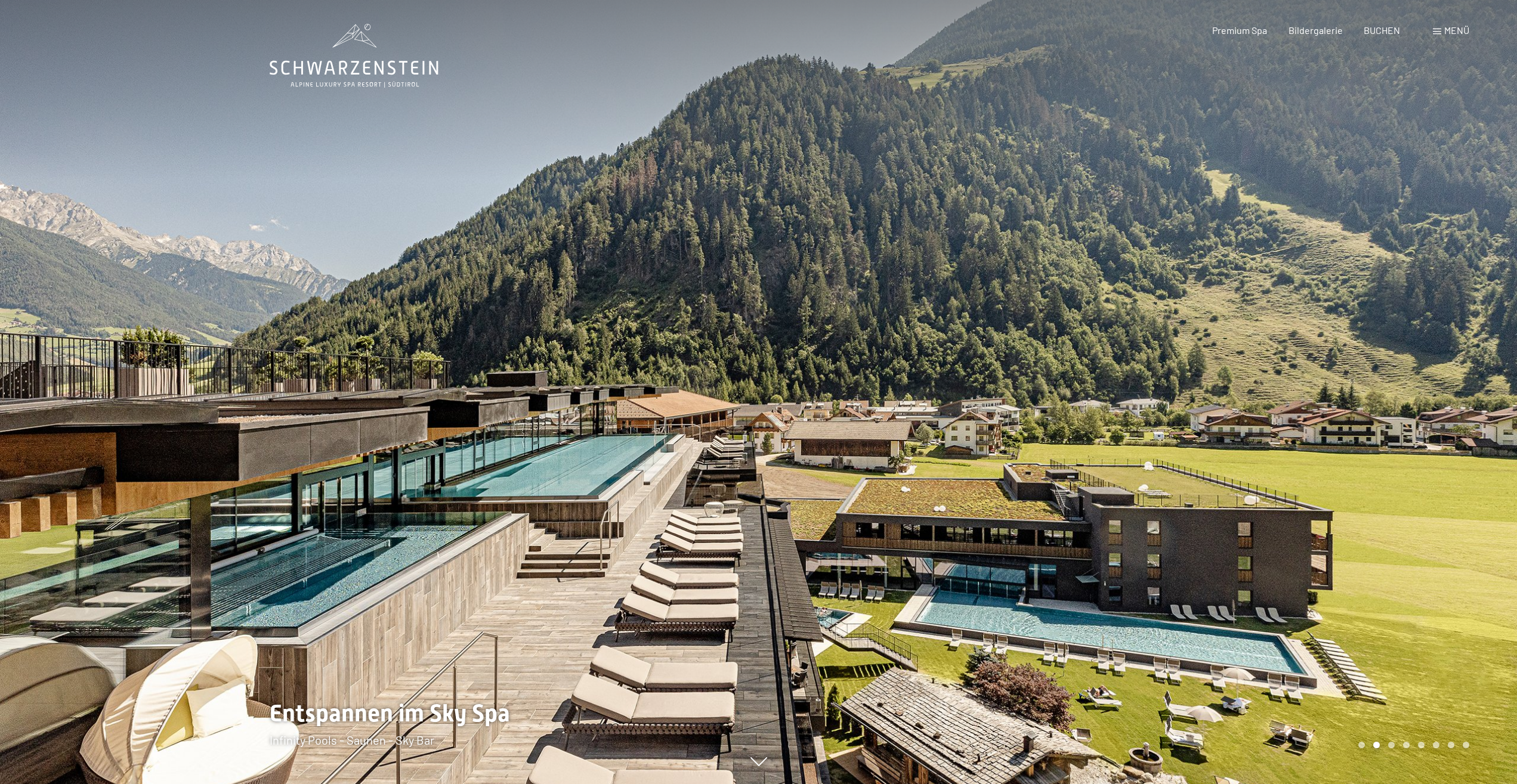
click at [485, 420] on div at bounding box center [379, 392] width 759 height 784
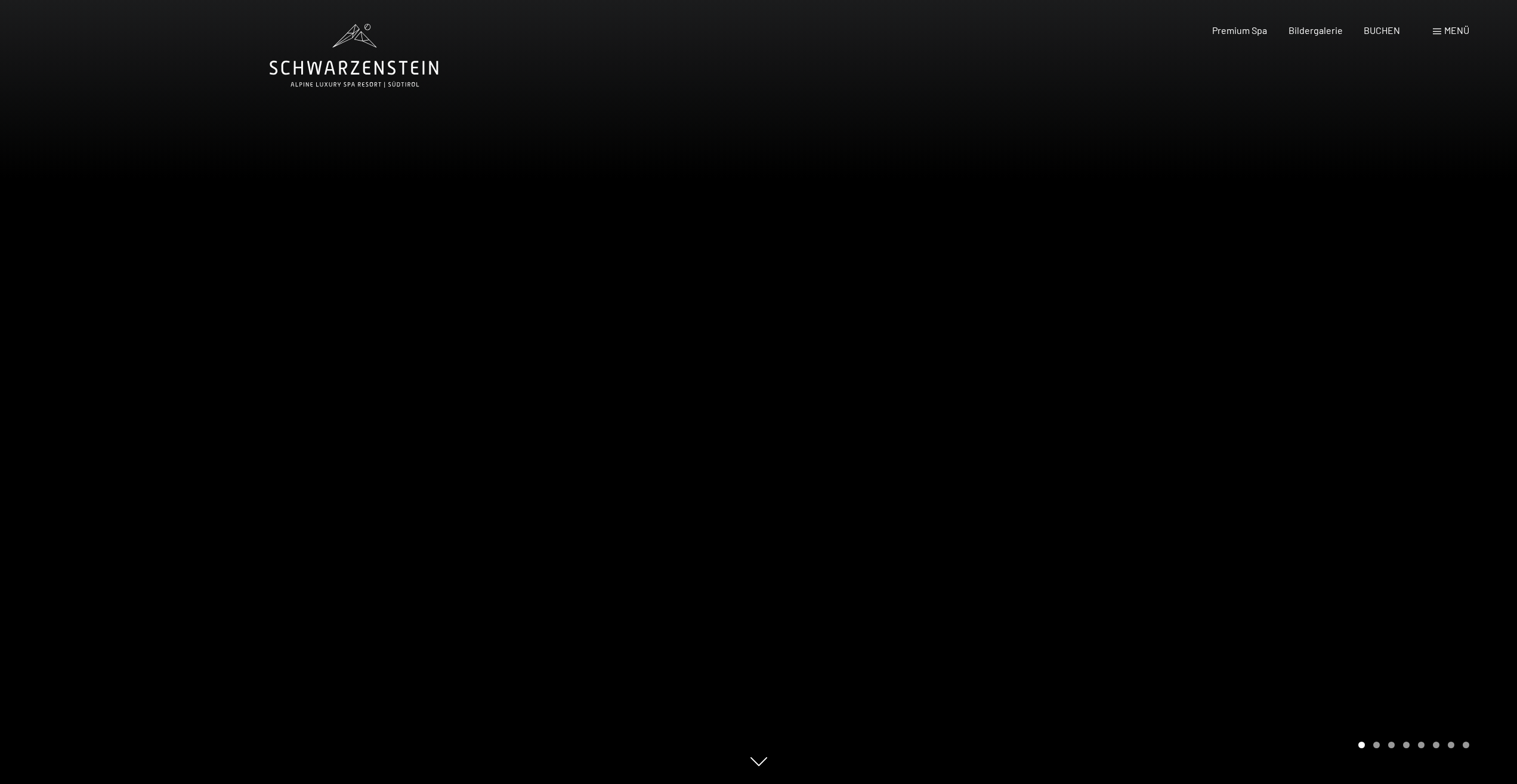
click at [694, 393] on div at bounding box center [379, 392] width 759 height 784
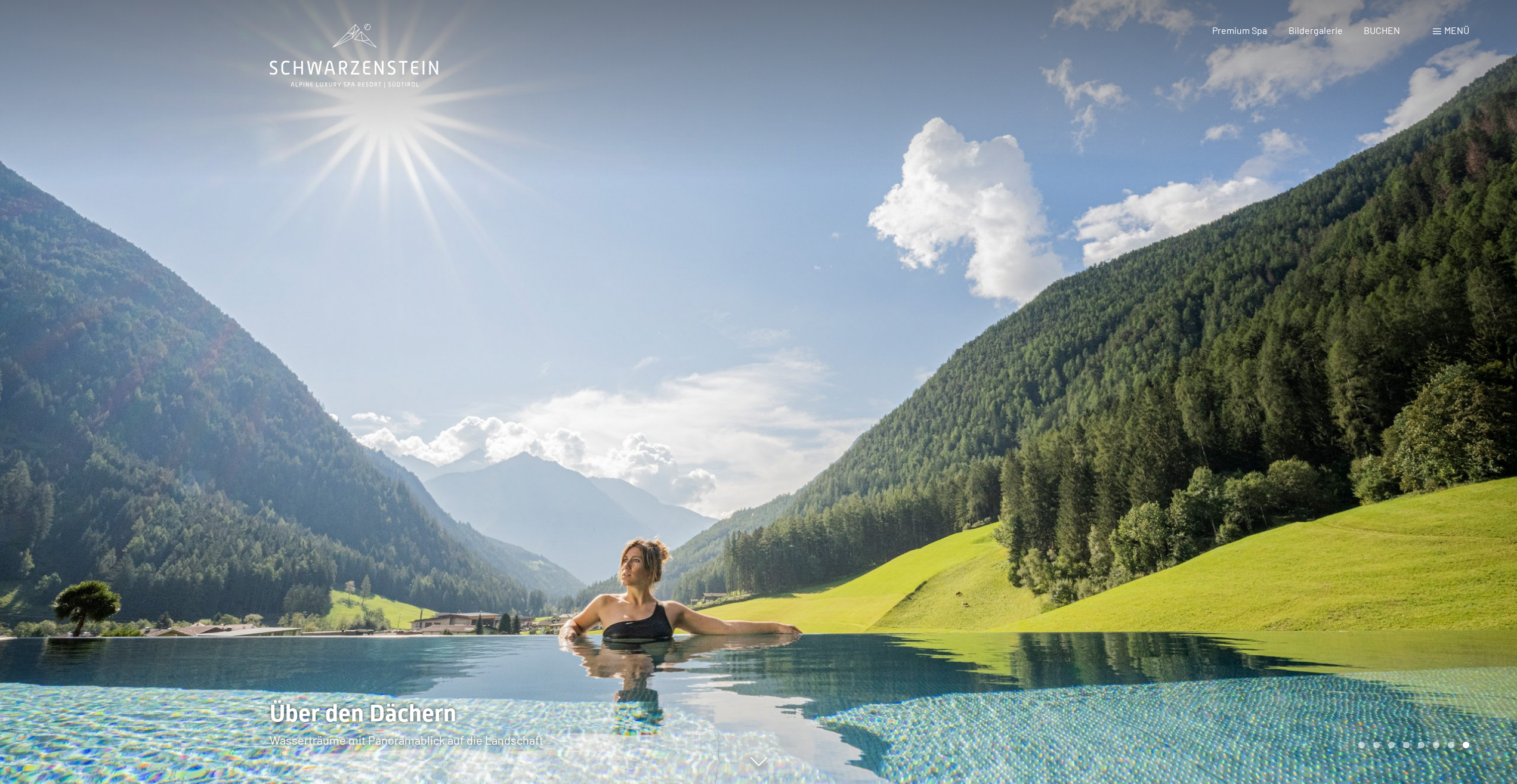
click at [699, 393] on div at bounding box center [379, 392] width 759 height 784
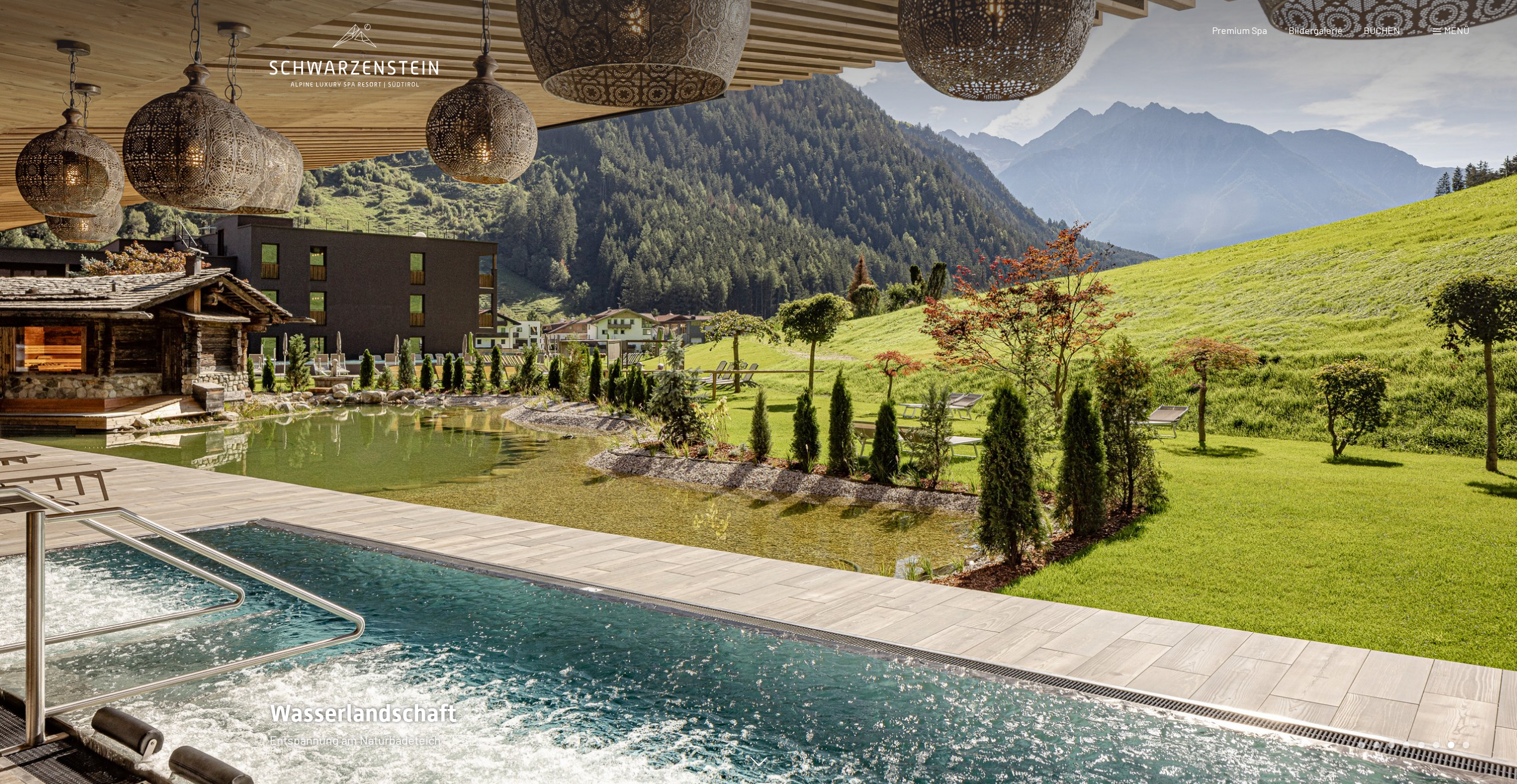
click at [699, 393] on div at bounding box center [379, 392] width 759 height 784
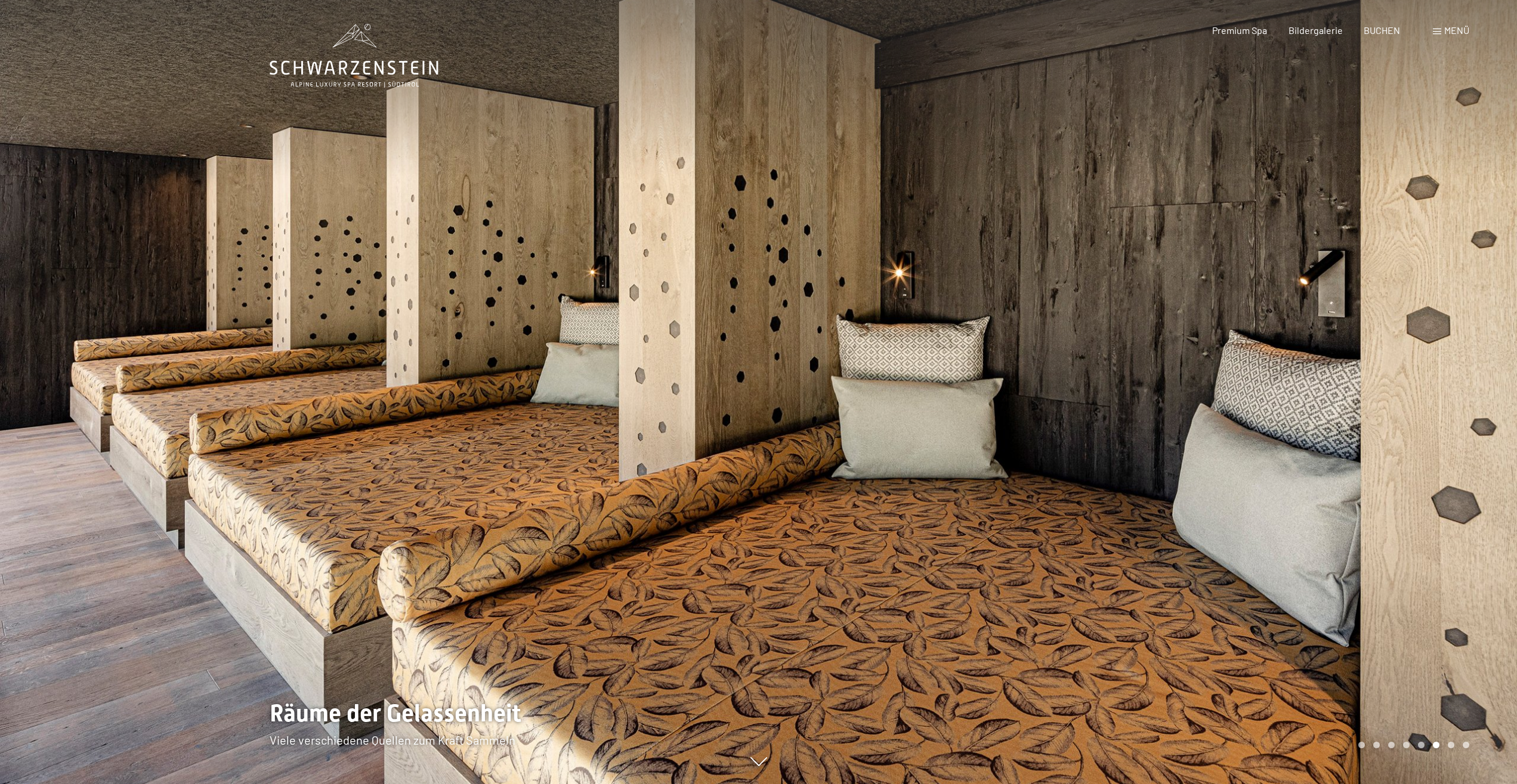
click at [699, 393] on div at bounding box center [379, 392] width 759 height 784
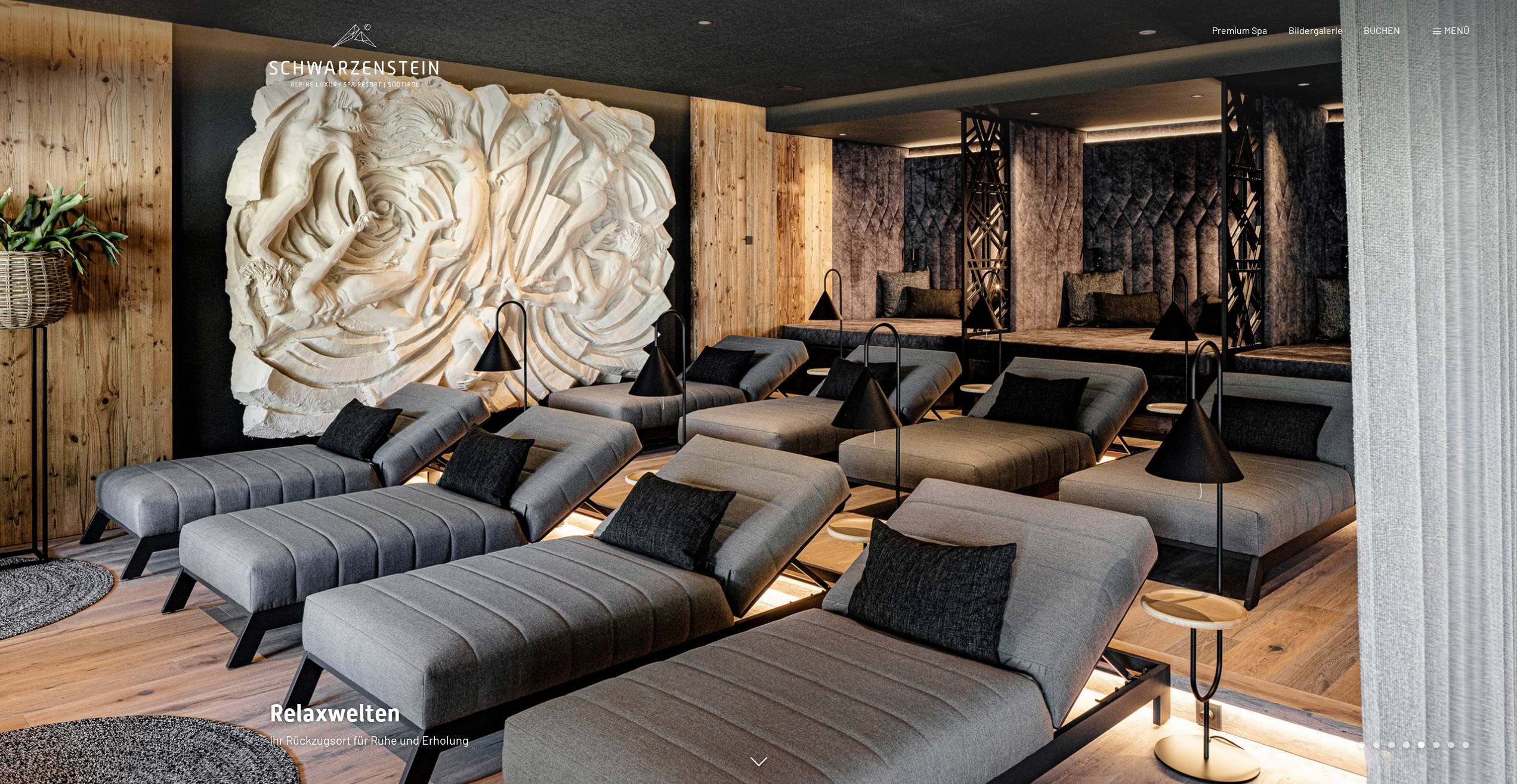
click at [699, 393] on div at bounding box center [379, 392] width 759 height 784
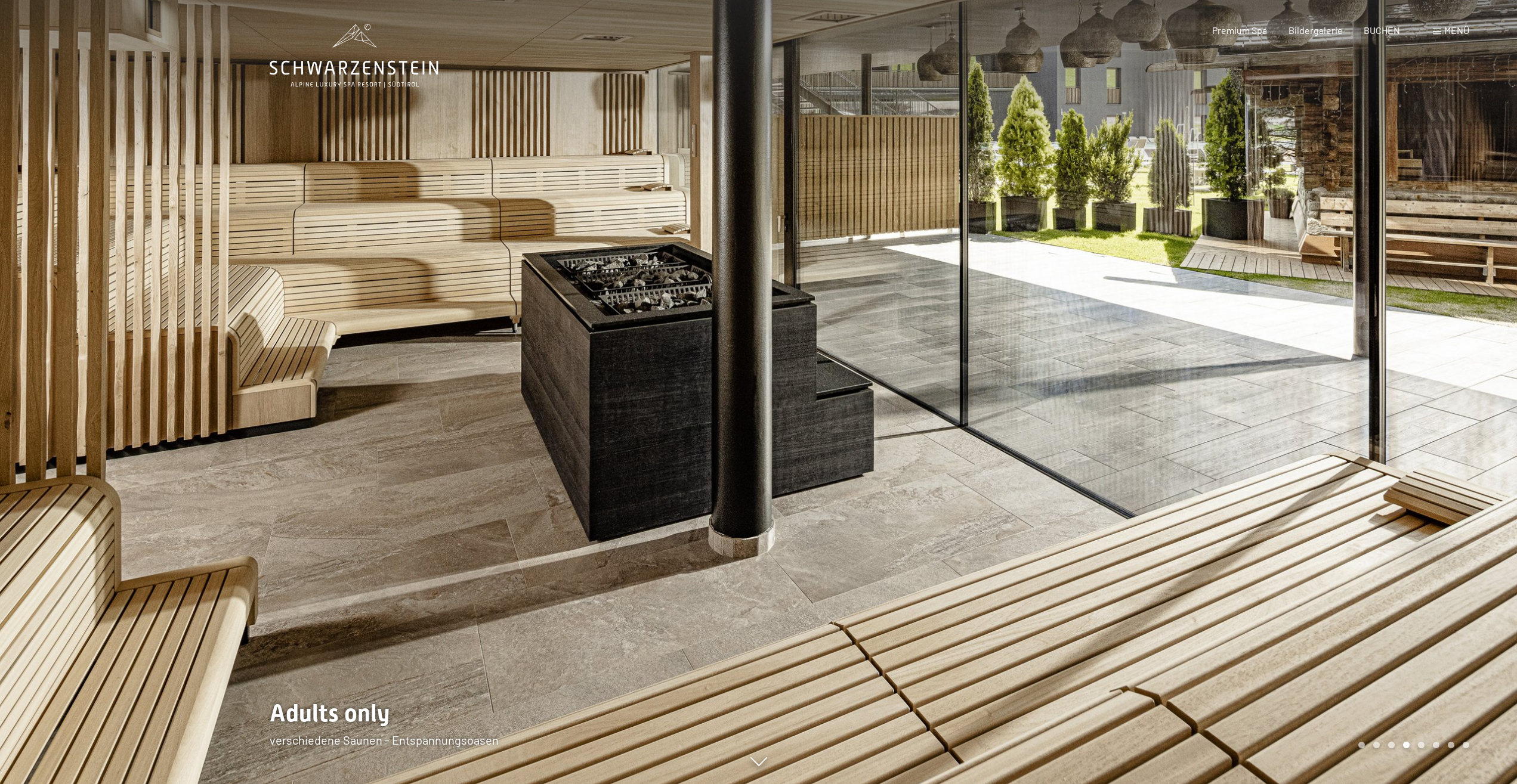
click at [699, 393] on div at bounding box center [379, 392] width 759 height 784
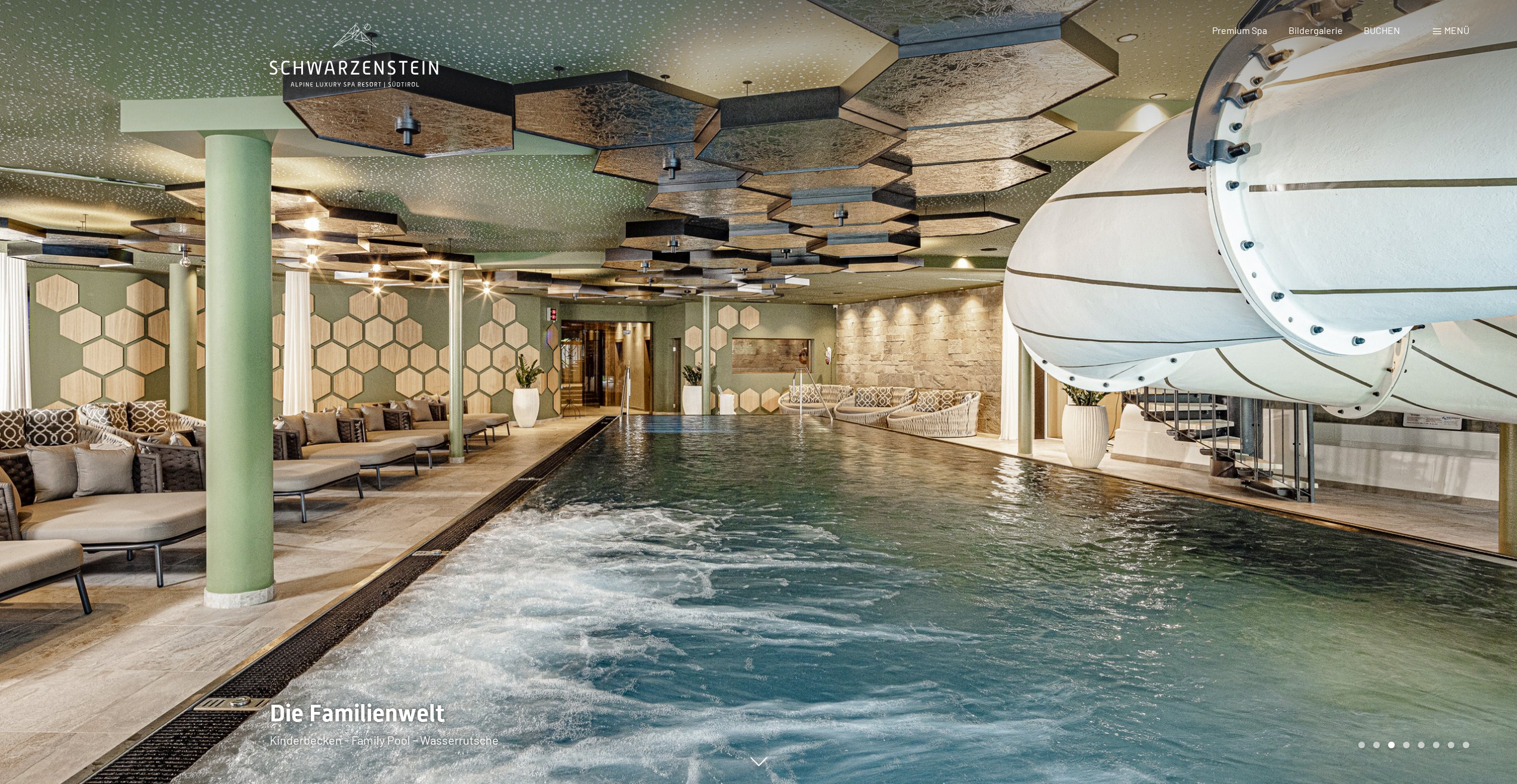
click at [523, 387] on div at bounding box center [379, 392] width 759 height 784
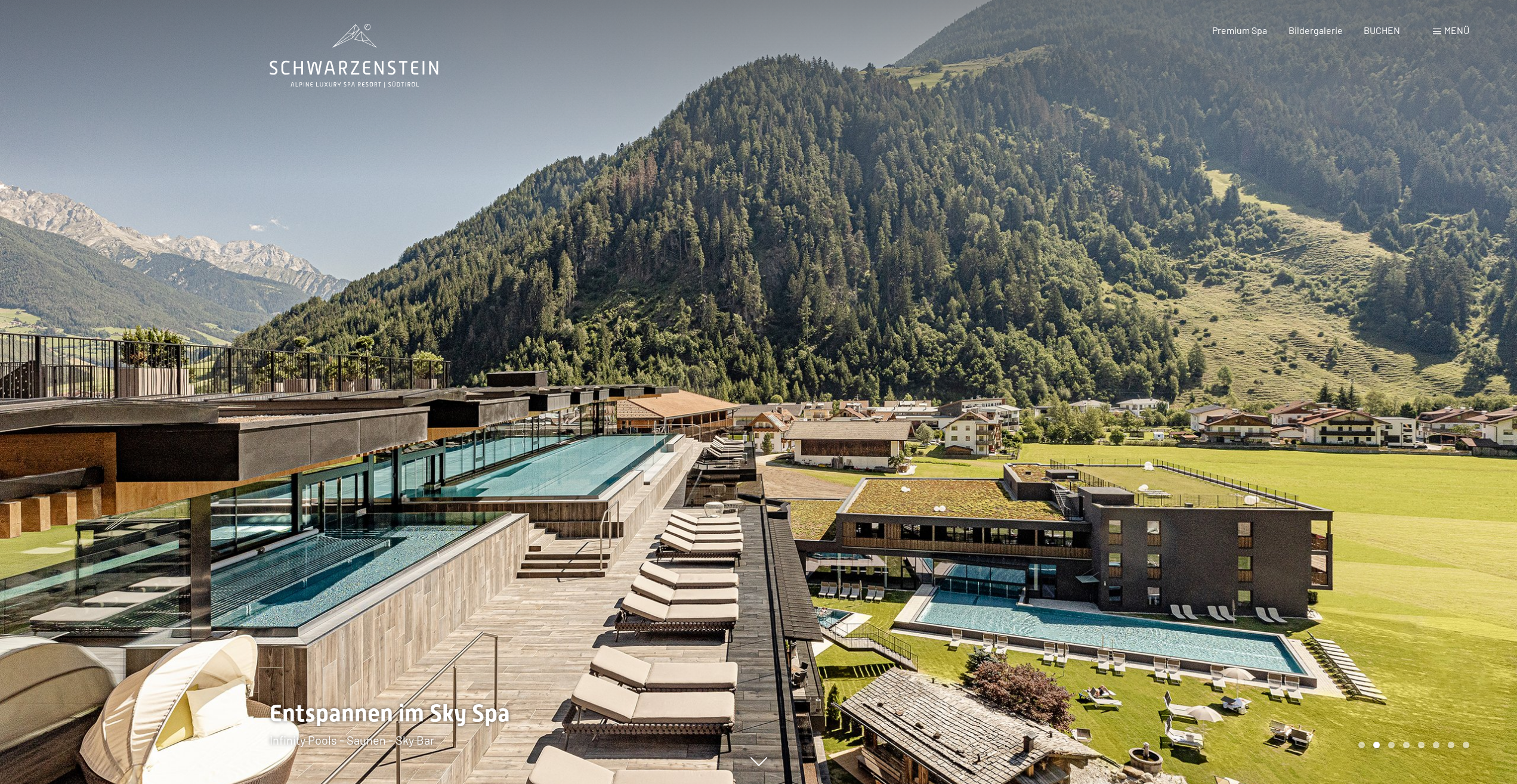
click at [529, 384] on div at bounding box center [379, 392] width 759 height 784
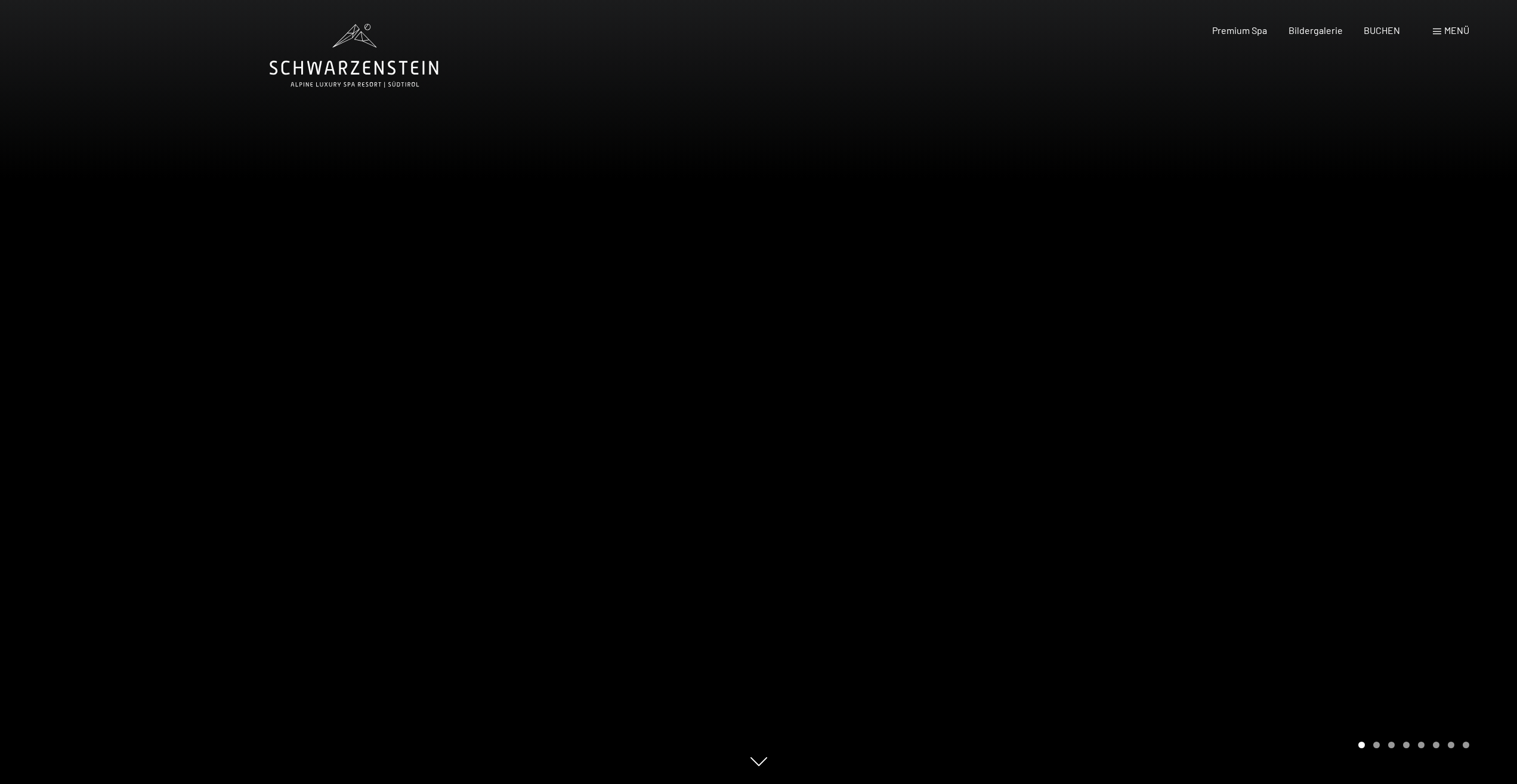
click at [757, 325] on div at bounding box center [379, 392] width 759 height 784
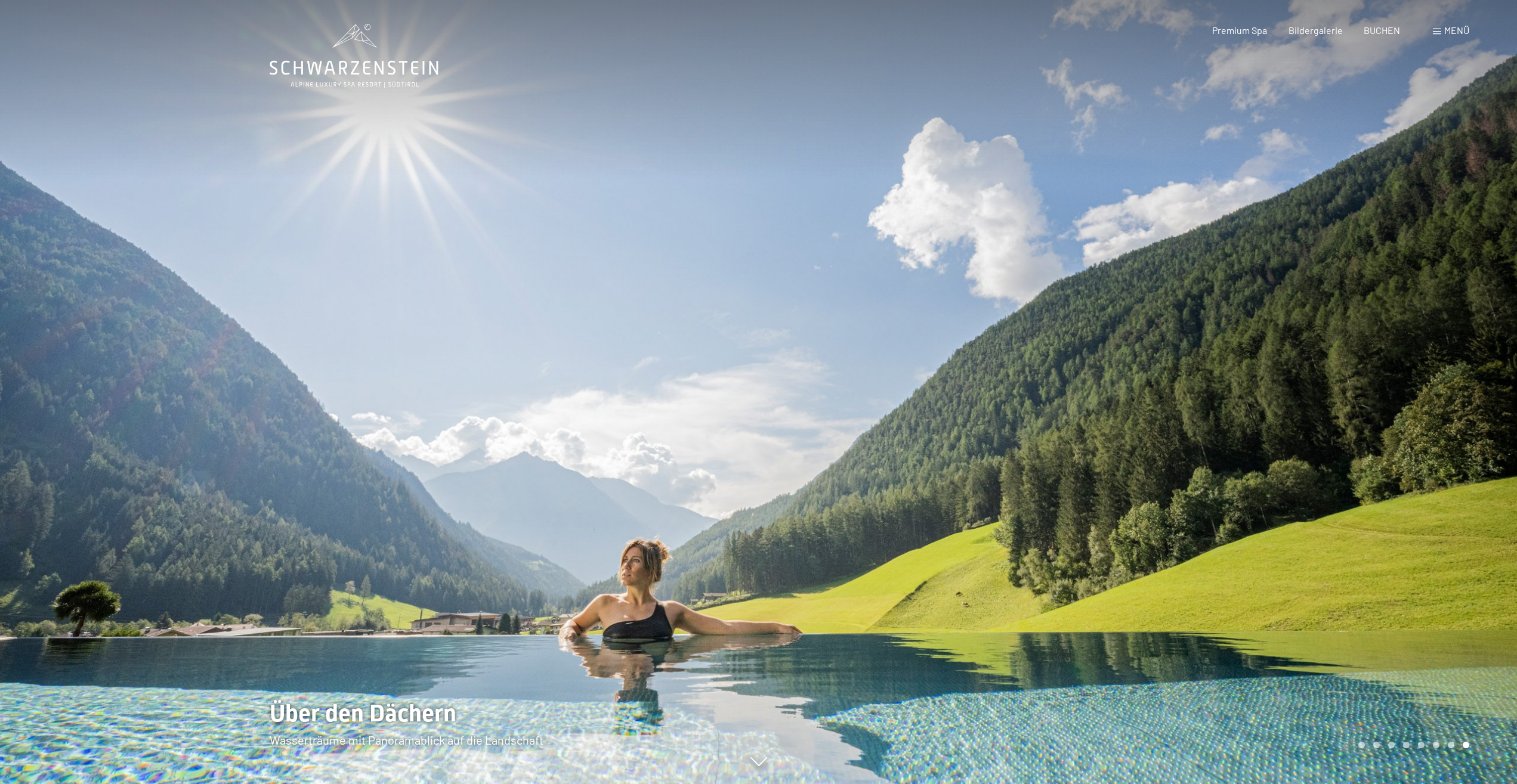
click at [757, 325] on div at bounding box center [379, 392] width 759 height 784
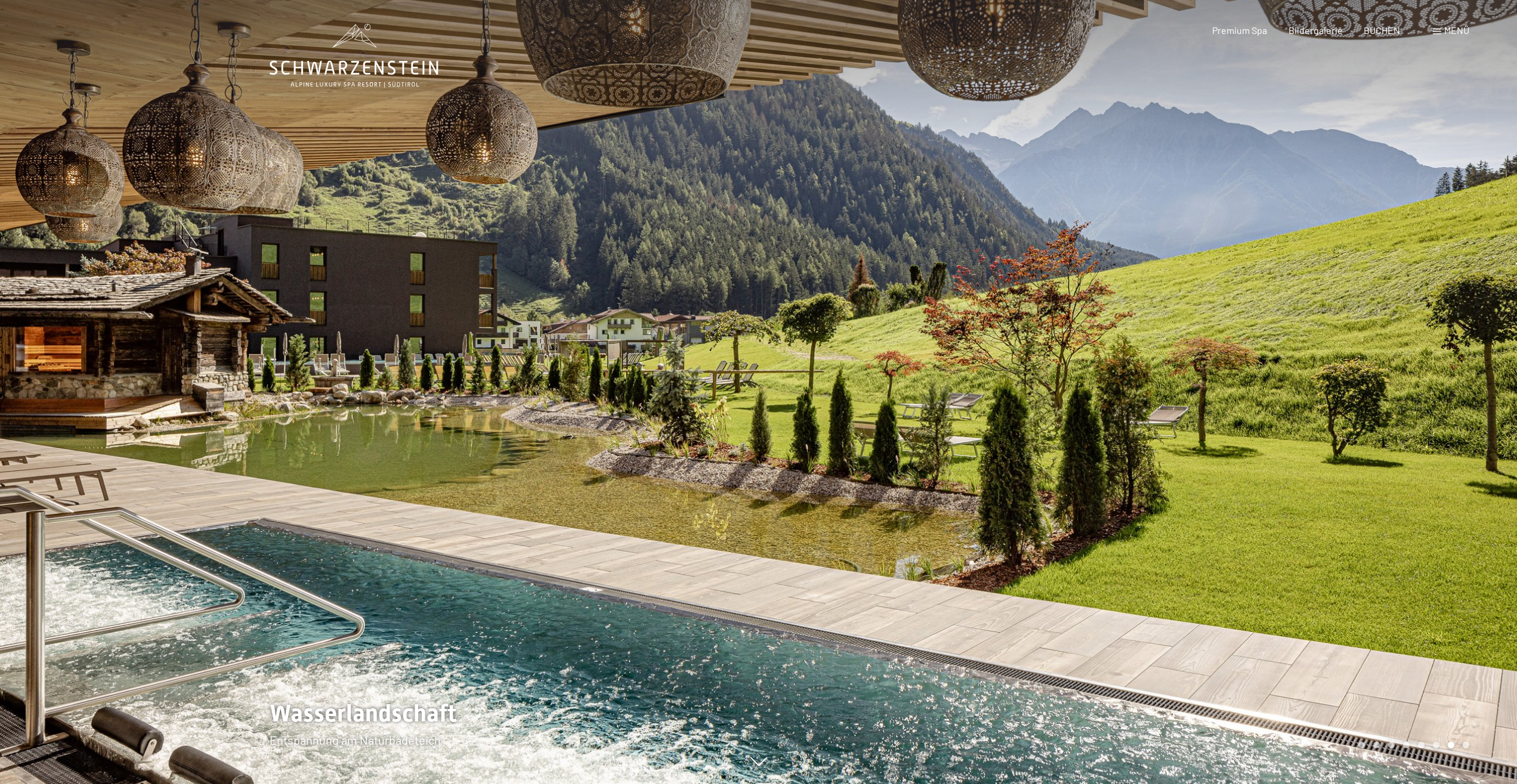
click at [757, 325] on div at bounding box center [379, 392] width 759 height 784
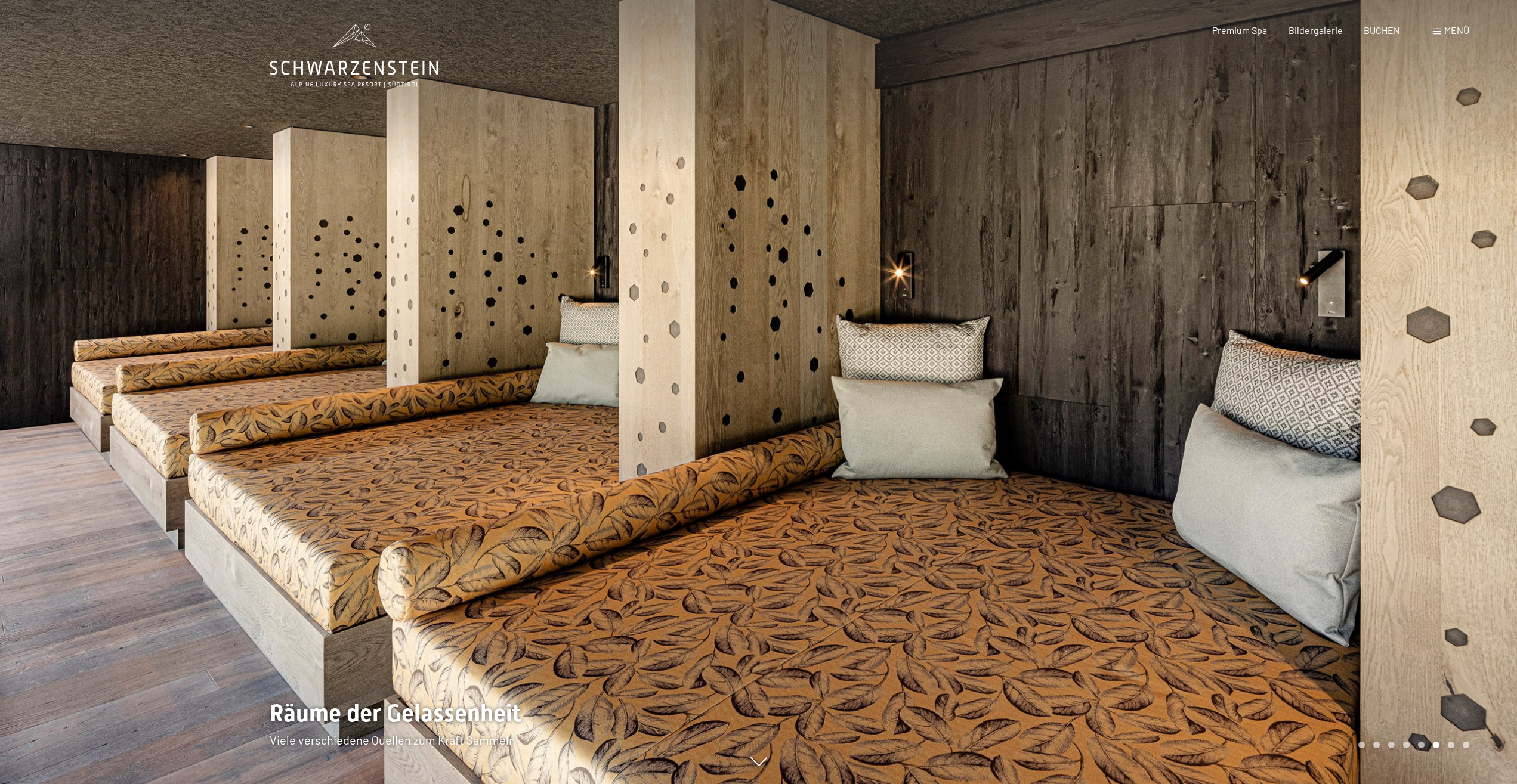
click at [757, 325] on div at bounding box center [379, 392] width 759 height 784
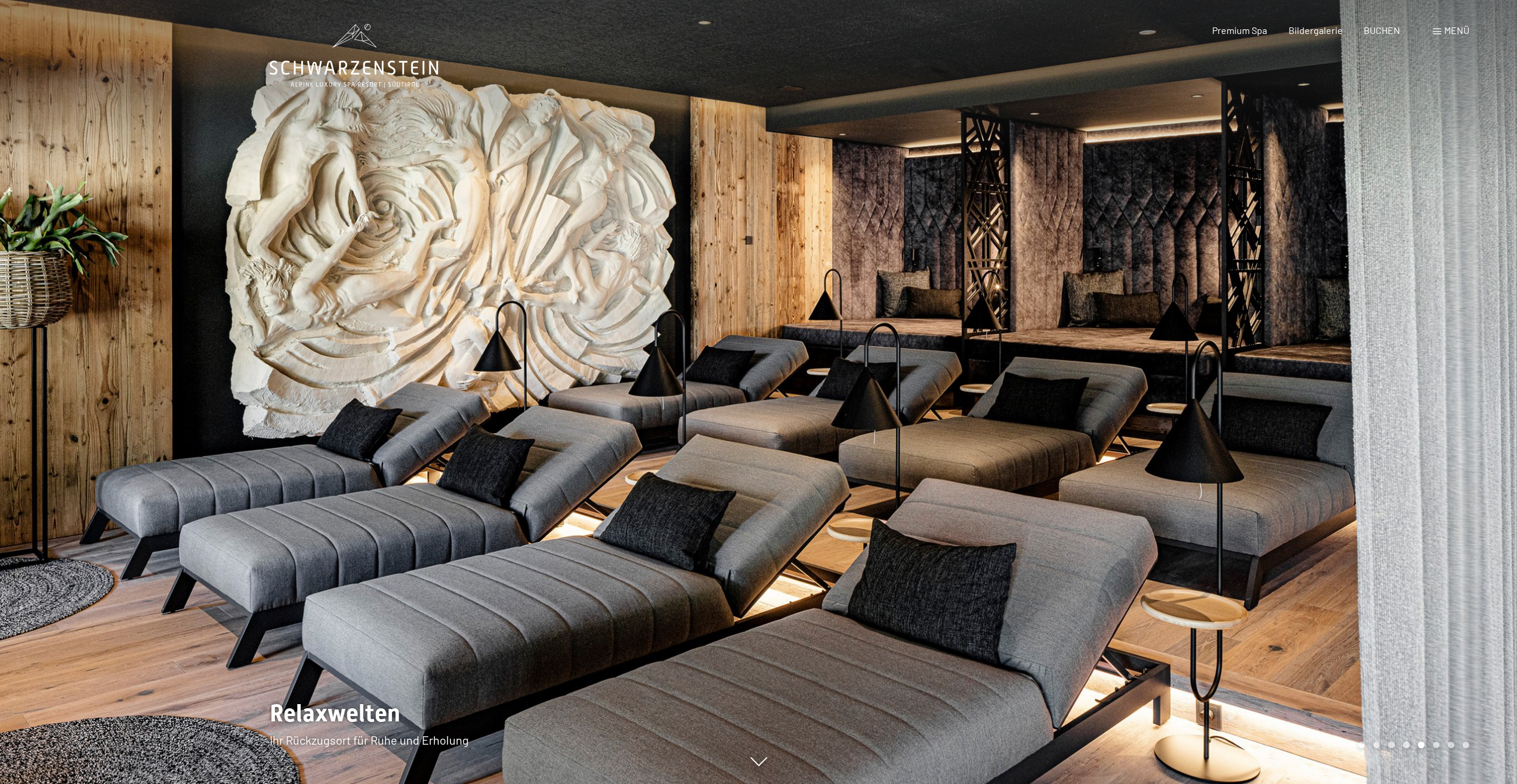
click at [757, 325] on div at bounding box center [379, 392] width 759 height 784
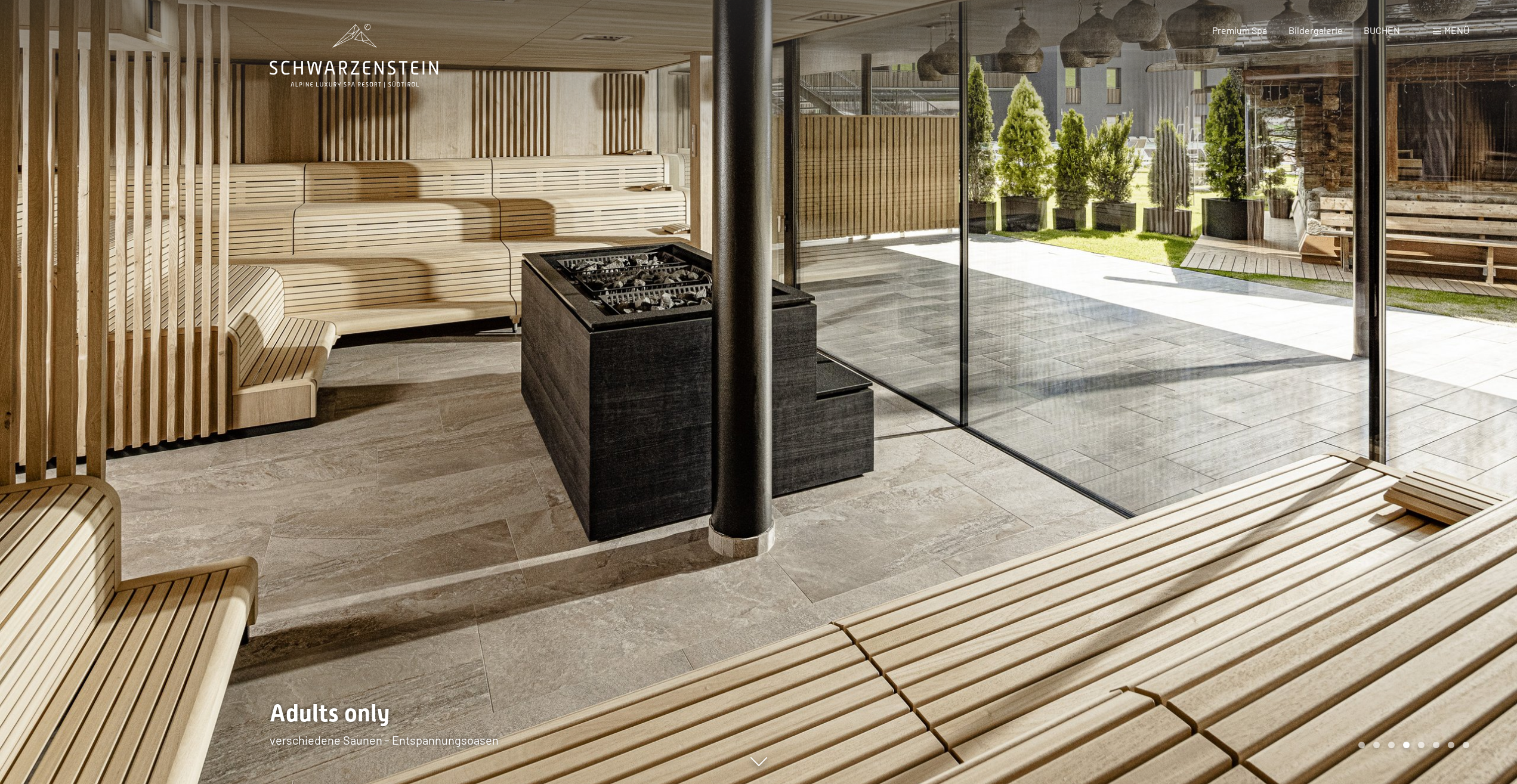
click at [757, 325] on div at bounding box center [379, 392] width 759 height 784
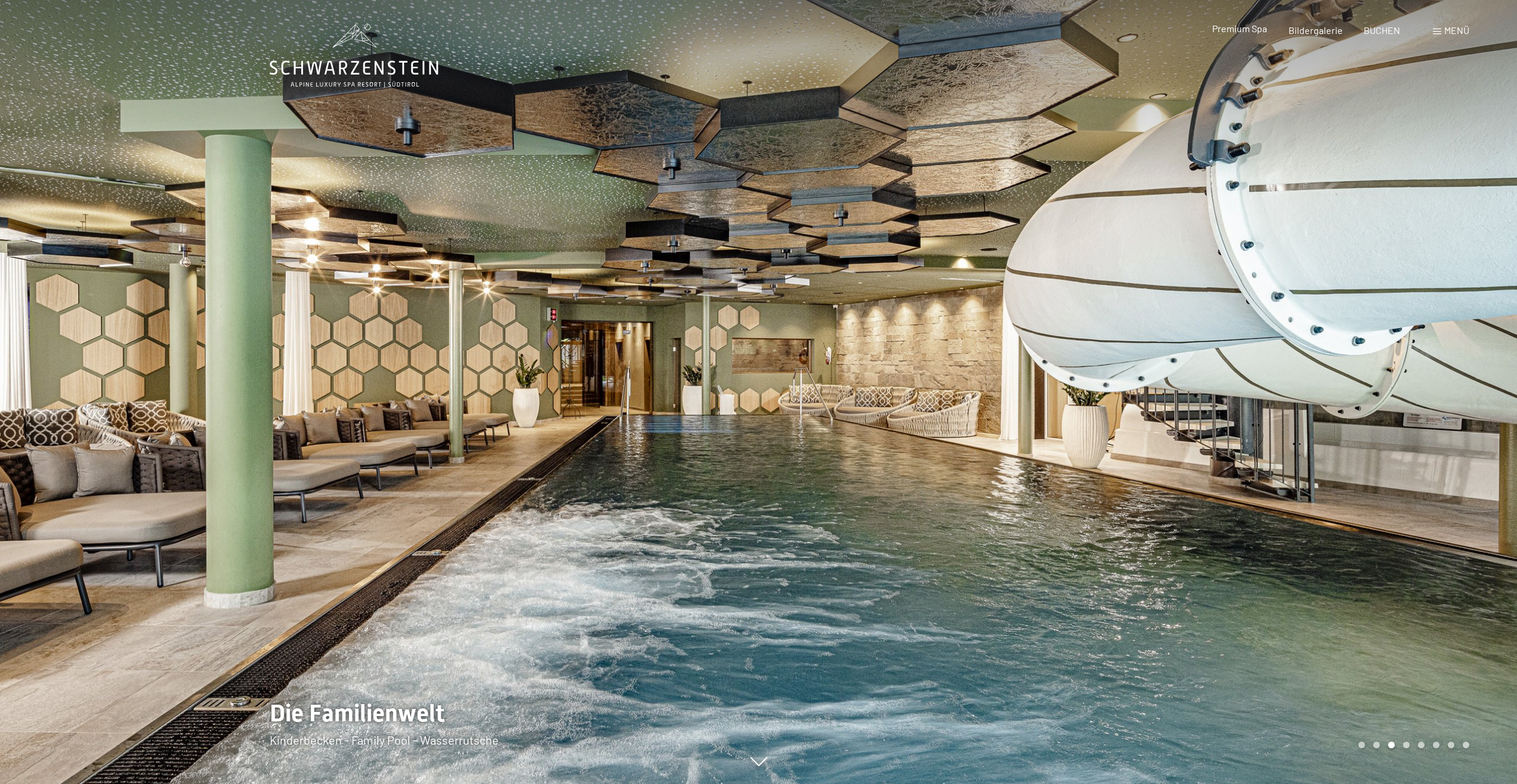
click at [1234, 32] on span "Premium Spa" at bounding box center [1239, 28] width 55 height 11
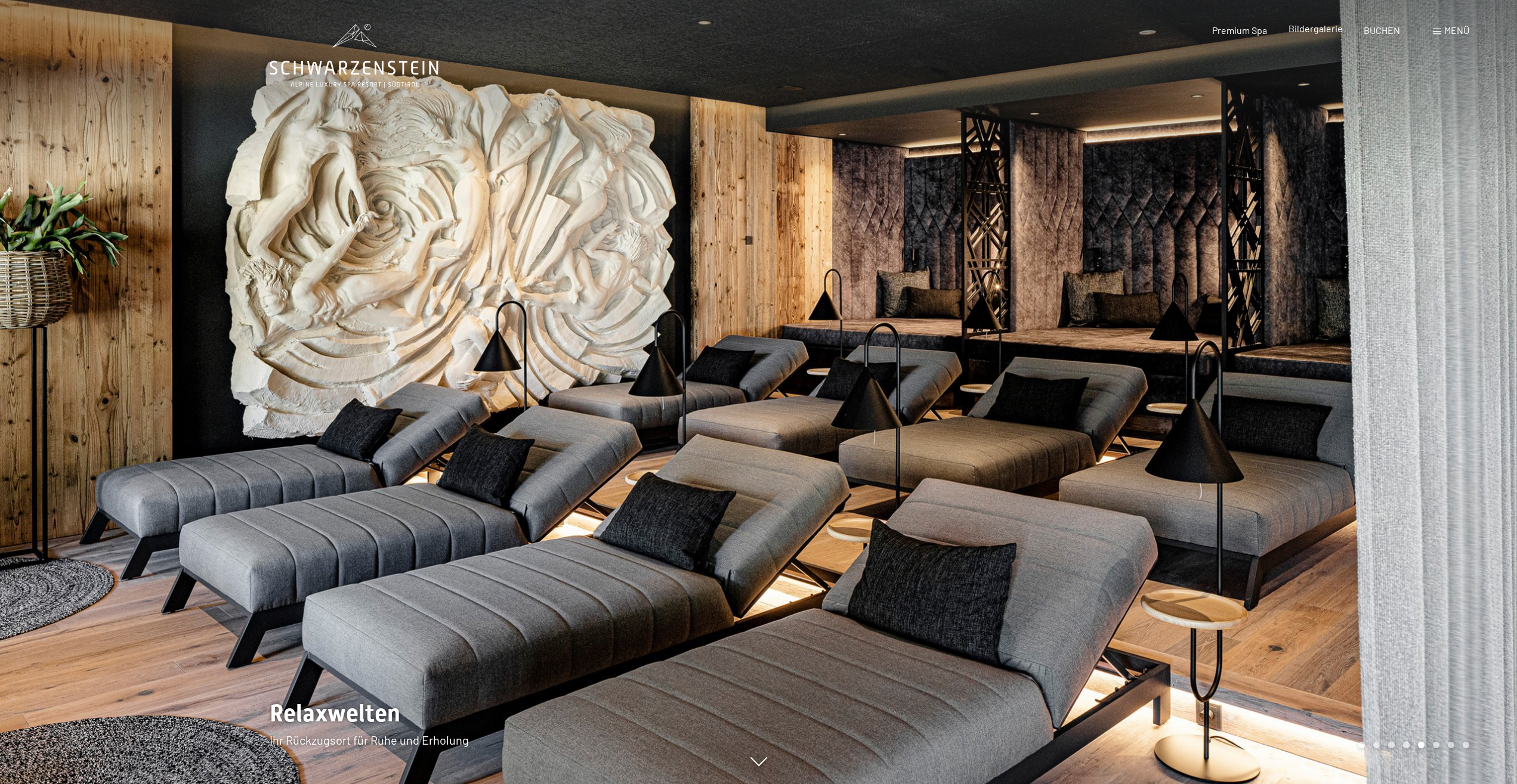
click at [1322, 30] on span "Bildergalerie" at bounding box center [1315, 28] width 54 height 11
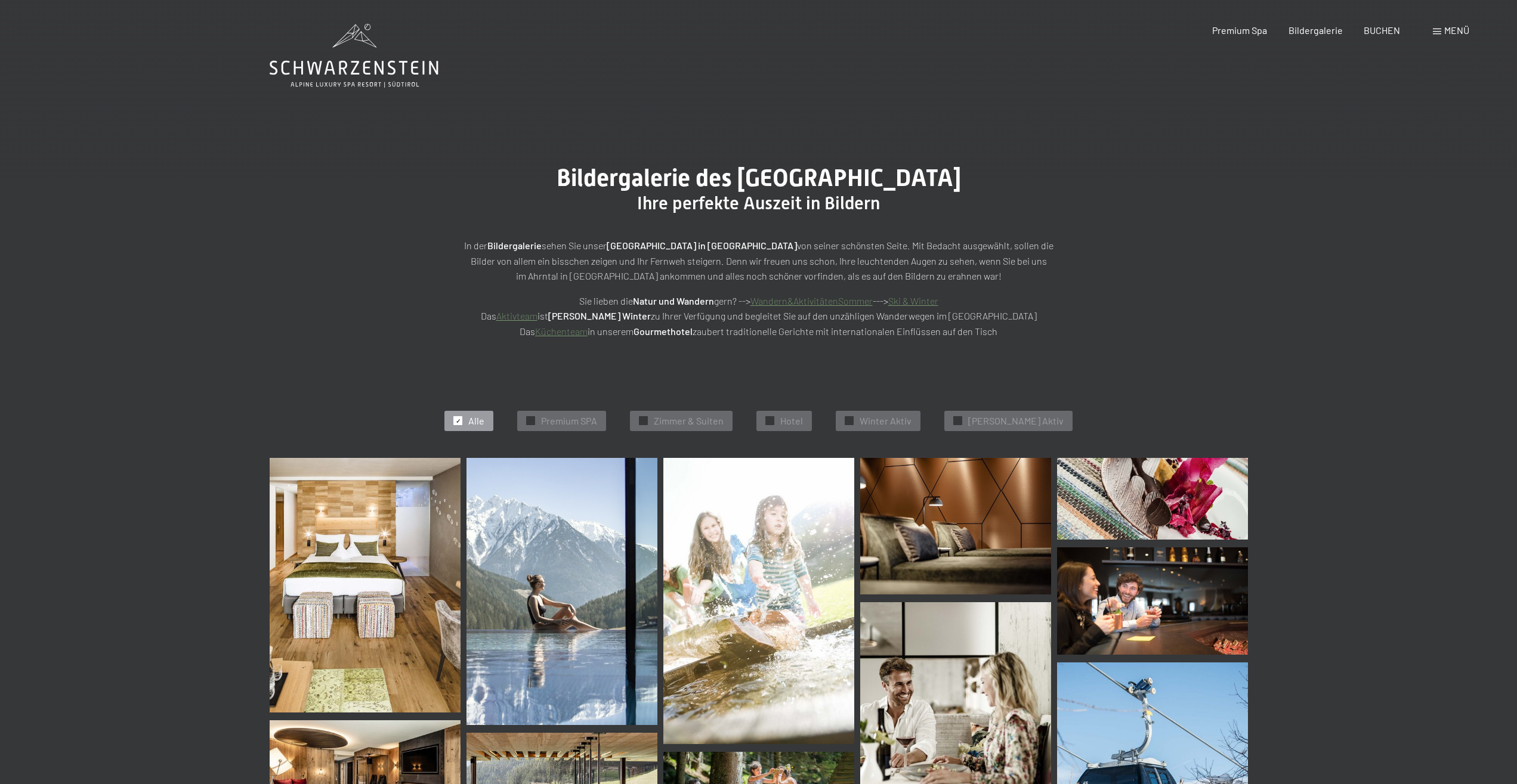
click at [1431, 30] on div "Buchen Anfragen Premium Spa Bildergalerie BUCHEN Menü DE IT EN Gutschein Bilder…" at bounding box center [1319, 31] width 299 height 13
click at [1450, 29] on span "Menü" at bounding box center [1456, 30] width 25 height 11
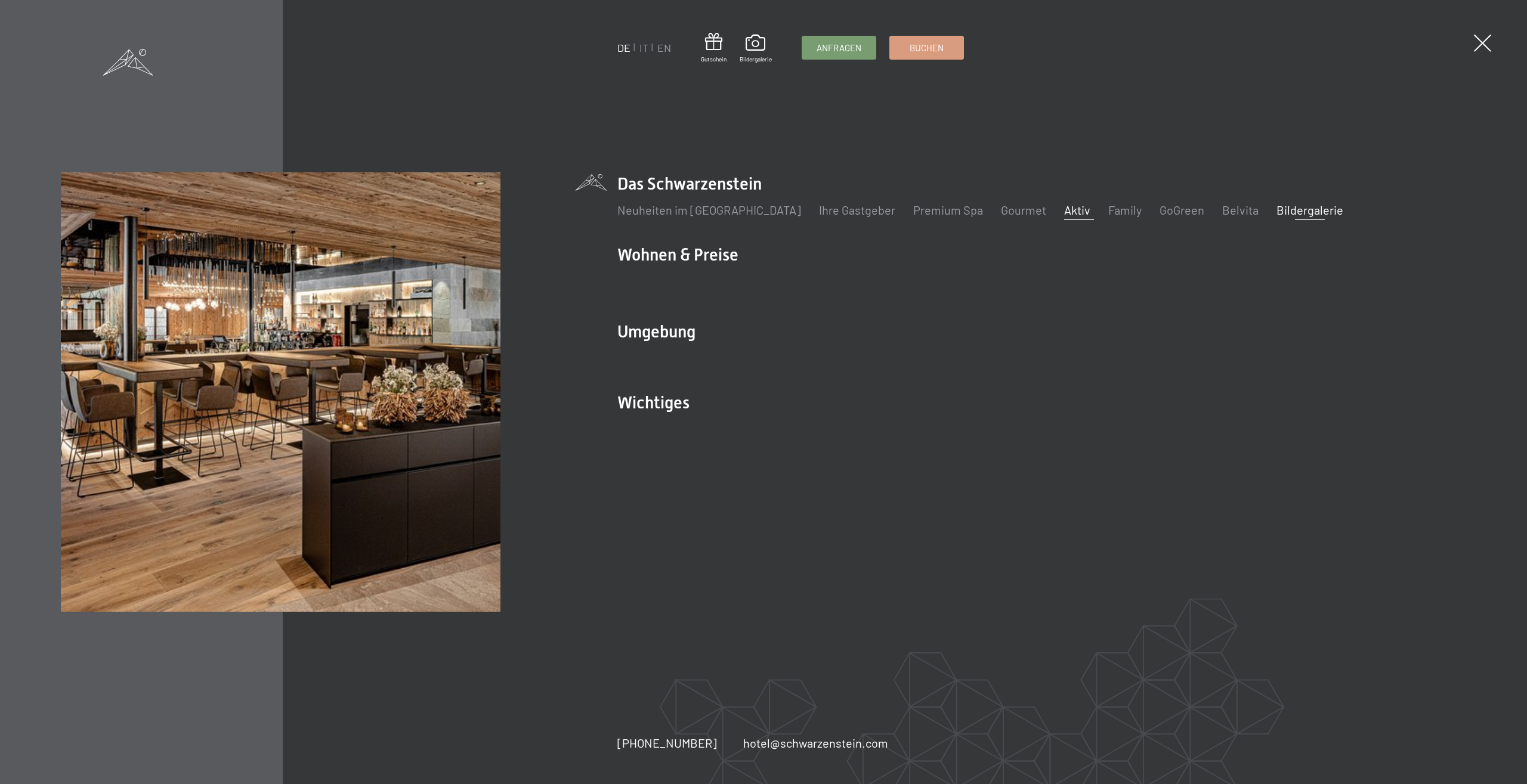
click at [1064, 208] on link "Aktiv" at bounding box center [1077, 209] width 26 height 14
